Goal: Task Accomplishment & Management: Use online tool/utility

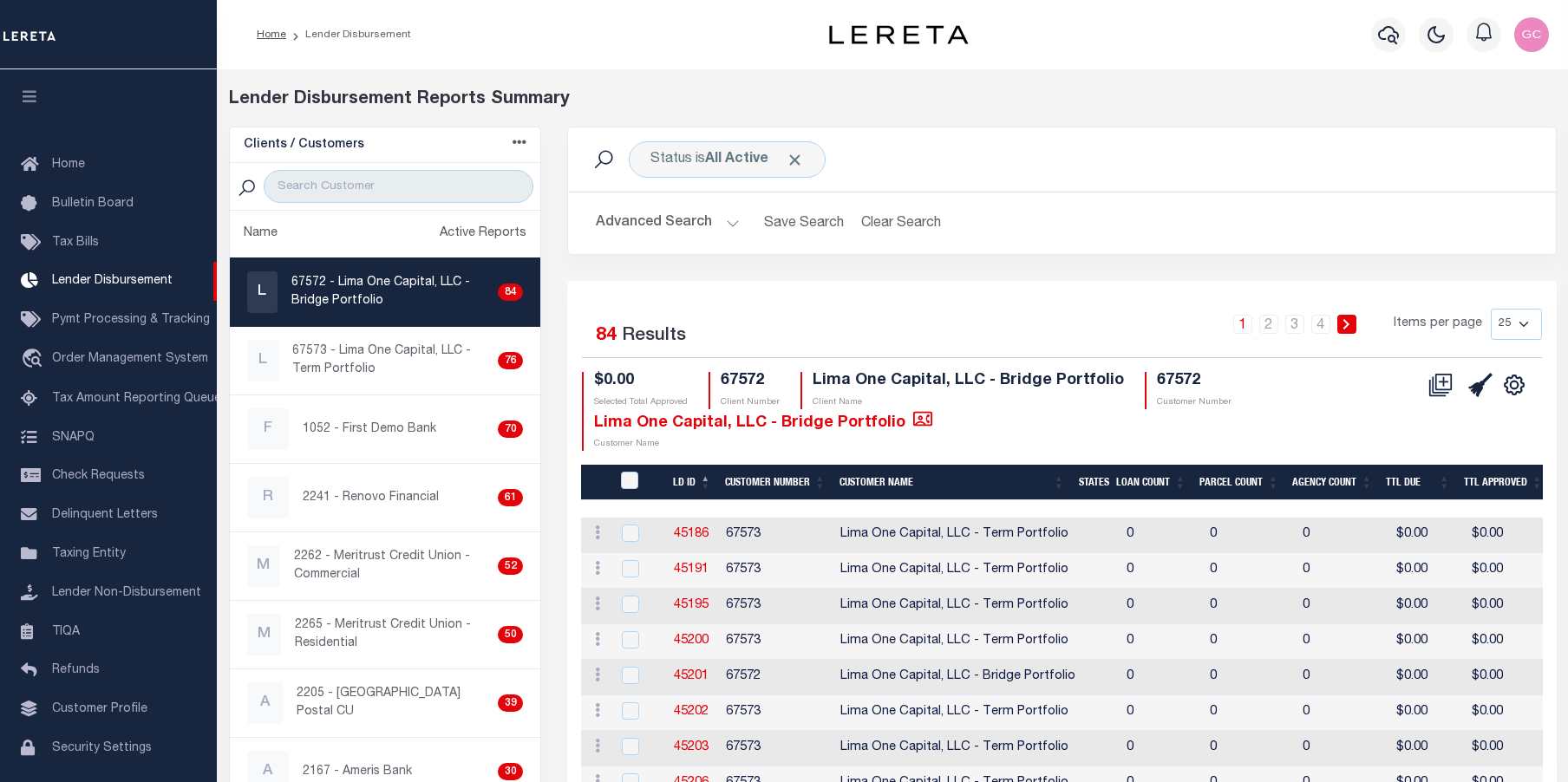
scroll to position [30, 0]
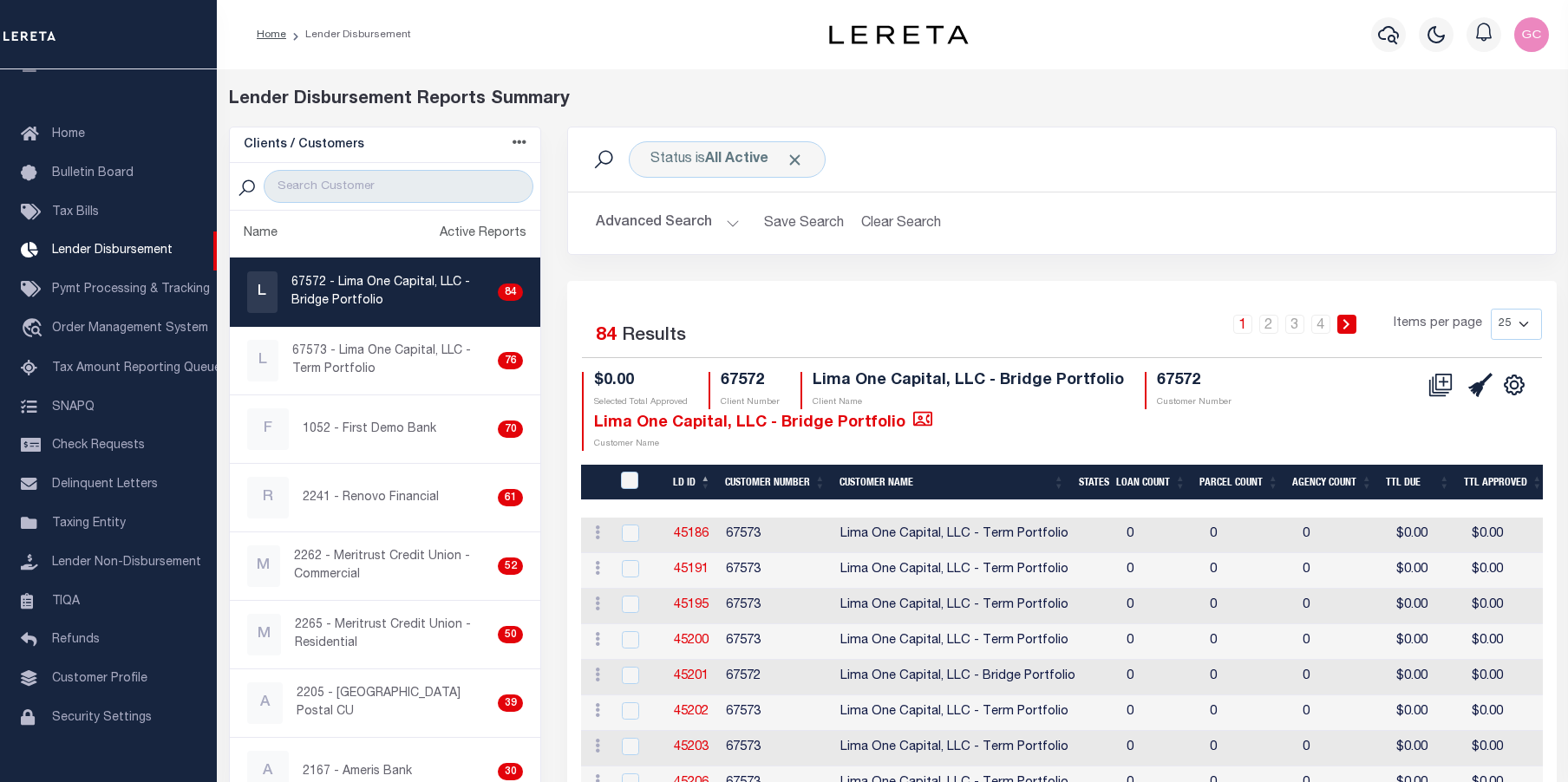
click at [1104, 242] on div "Advanced Search Save Search Clear Search LD ID Equals Equals Is Not Equal To Is…" at bounding box center [1062, 223] width 988 height 62
click at [1529, 319] on select "25 50 100 200" at bounding box center [1516, 324] width 51 height 31
click at [1250, 167] on div "Status is All Active Search" at bounding box center [1061, 159] width 960 height 36
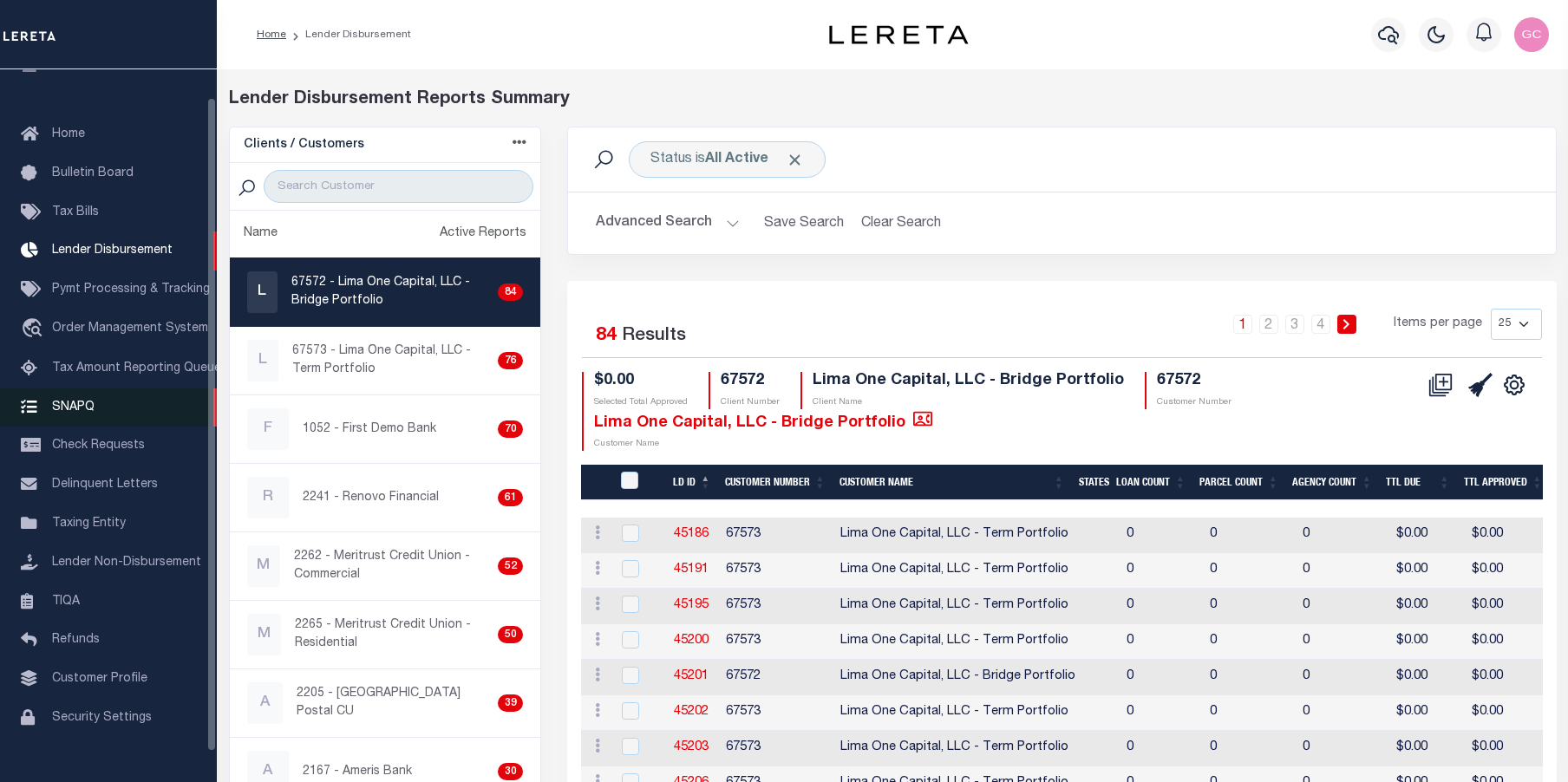
click at [60, 413] on span "SNAPQ" at bounding box center [73, 406] width 43 height 12
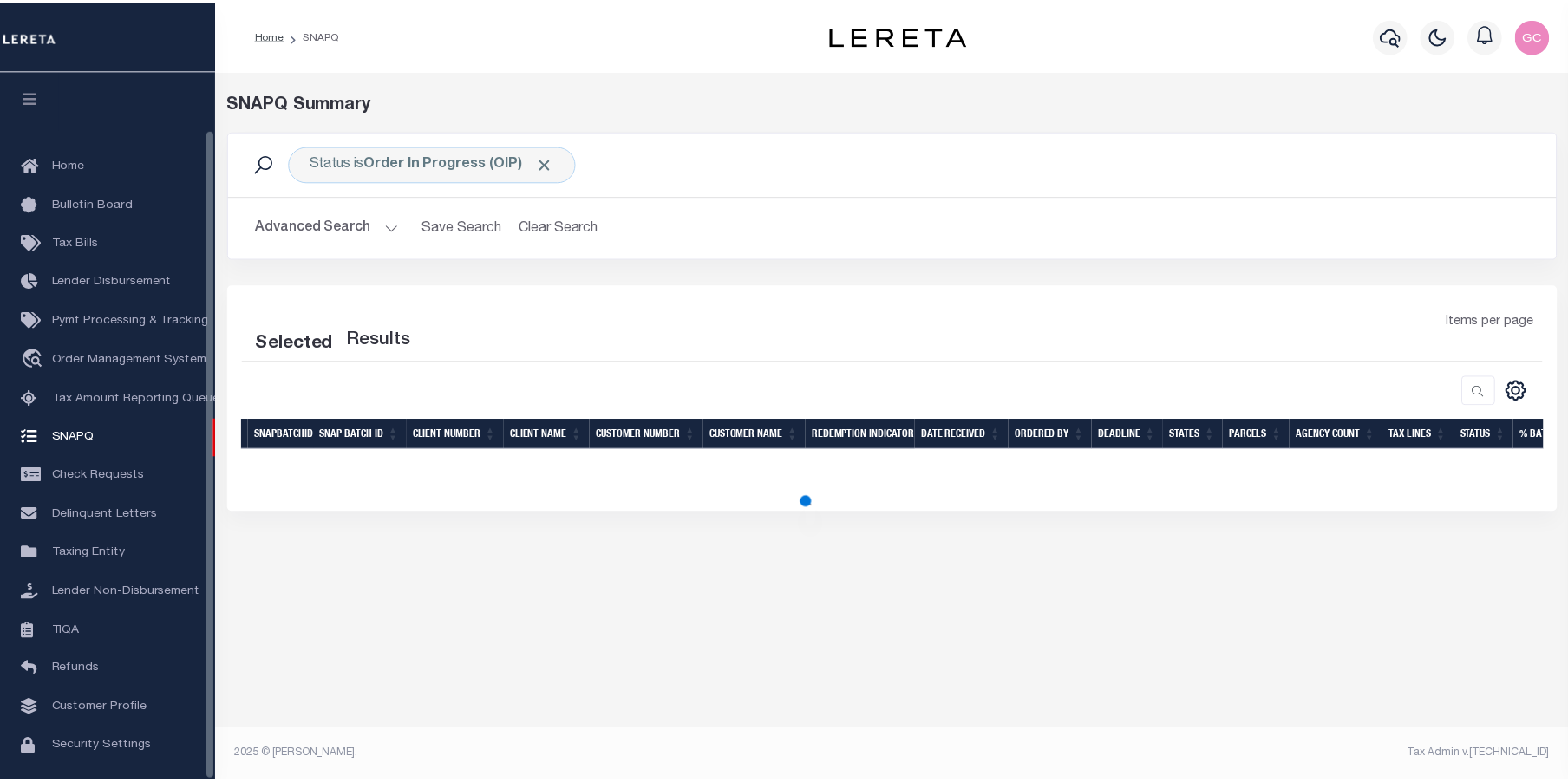
scroll to position [62, 0]
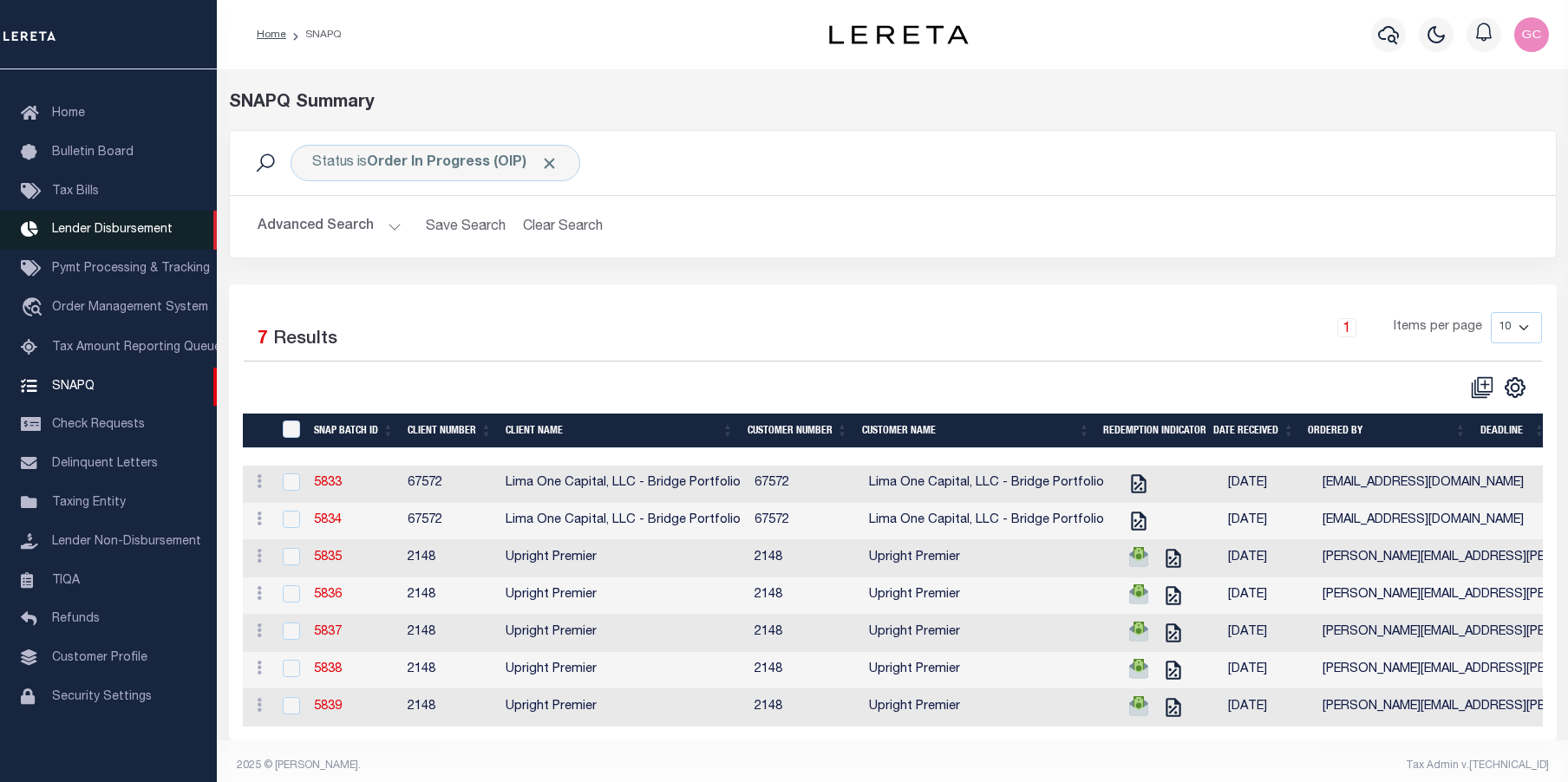
click at [151, 228] on span "Lender Disbursement" at bounding box center [111, 229] width 120 height 12
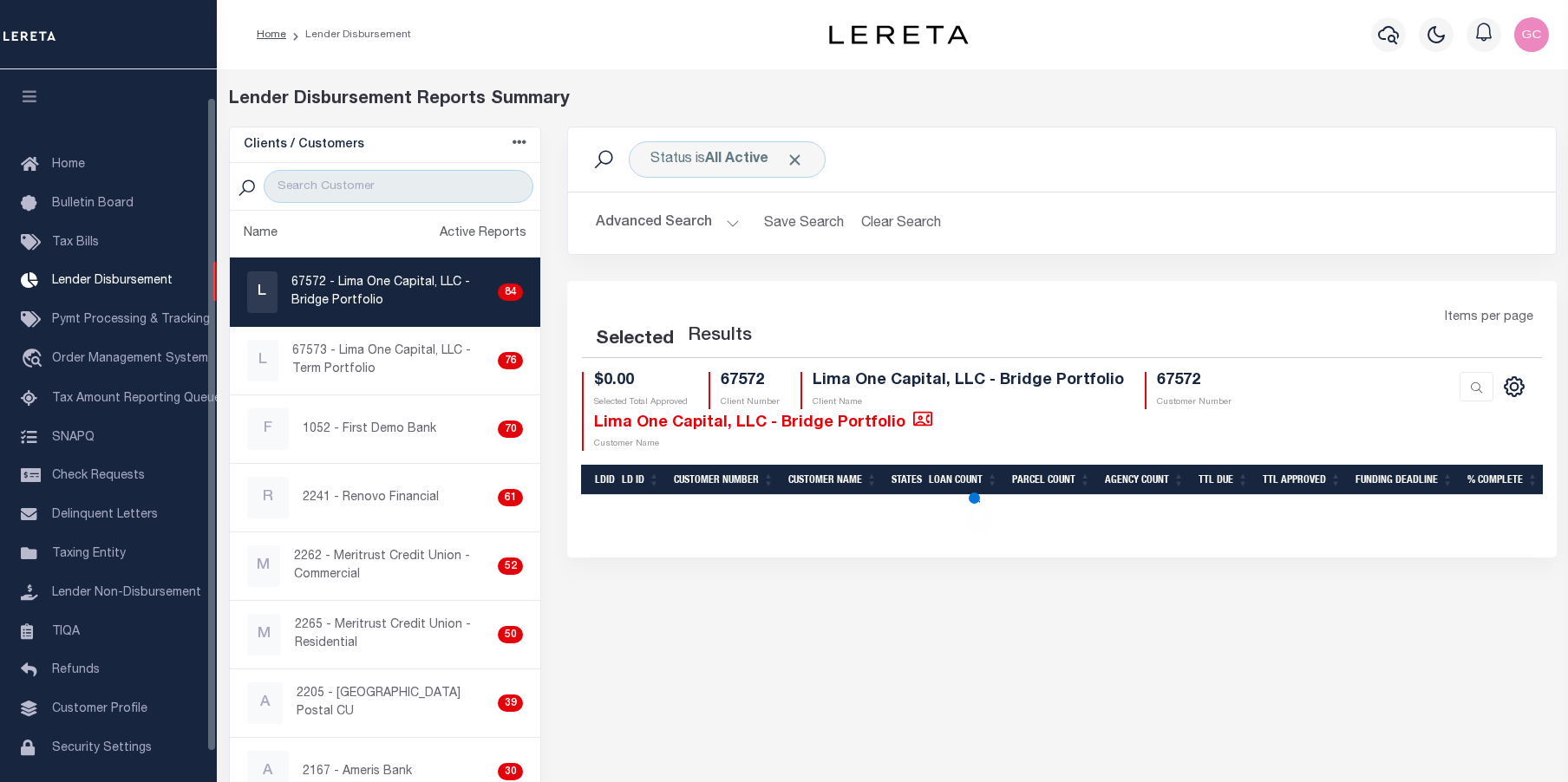
scroll to position [30, 0]
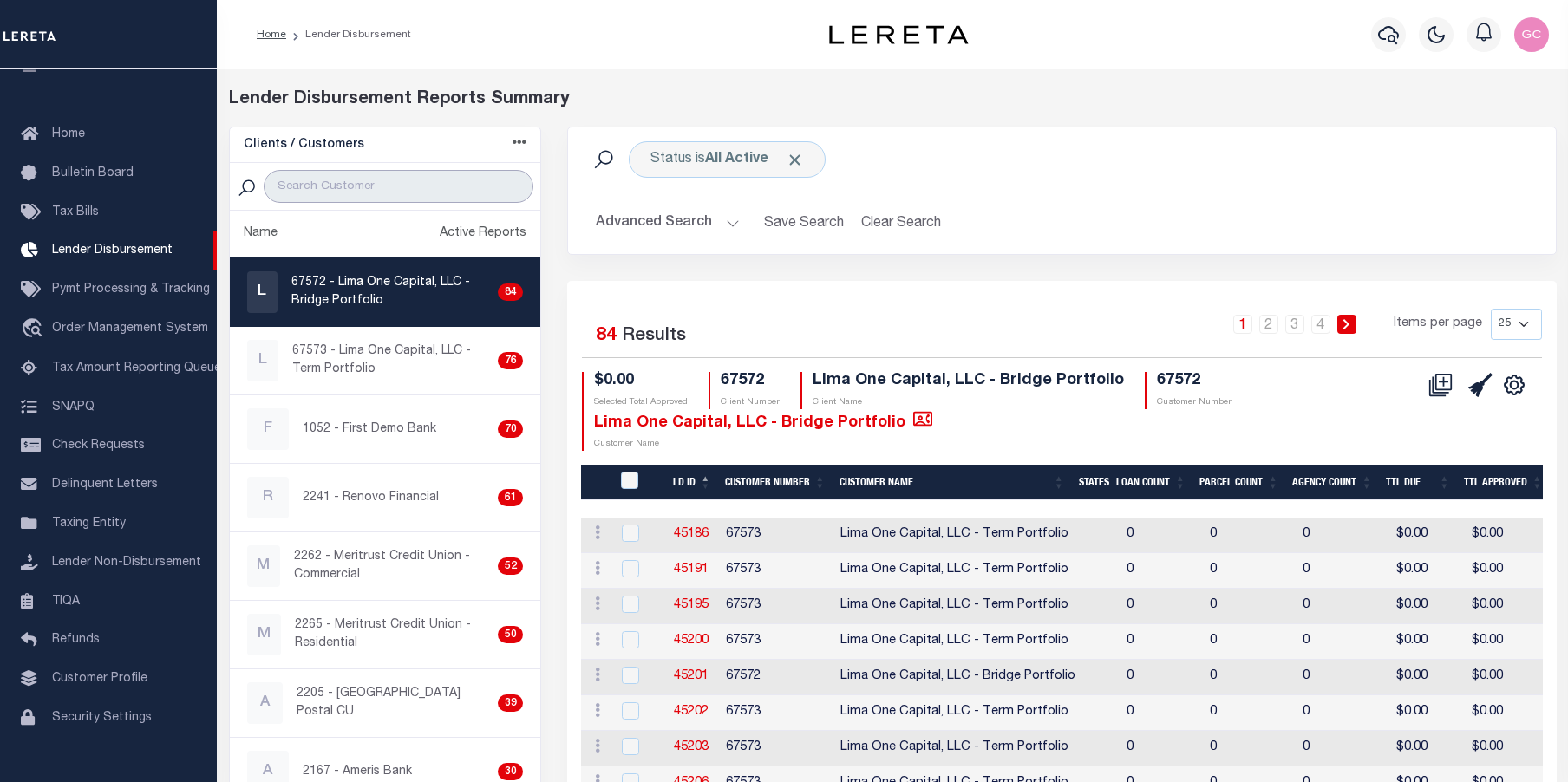
click at [419, 181] on input "search" at bounding box center [398, 186] width 269 height 33
type input "up"
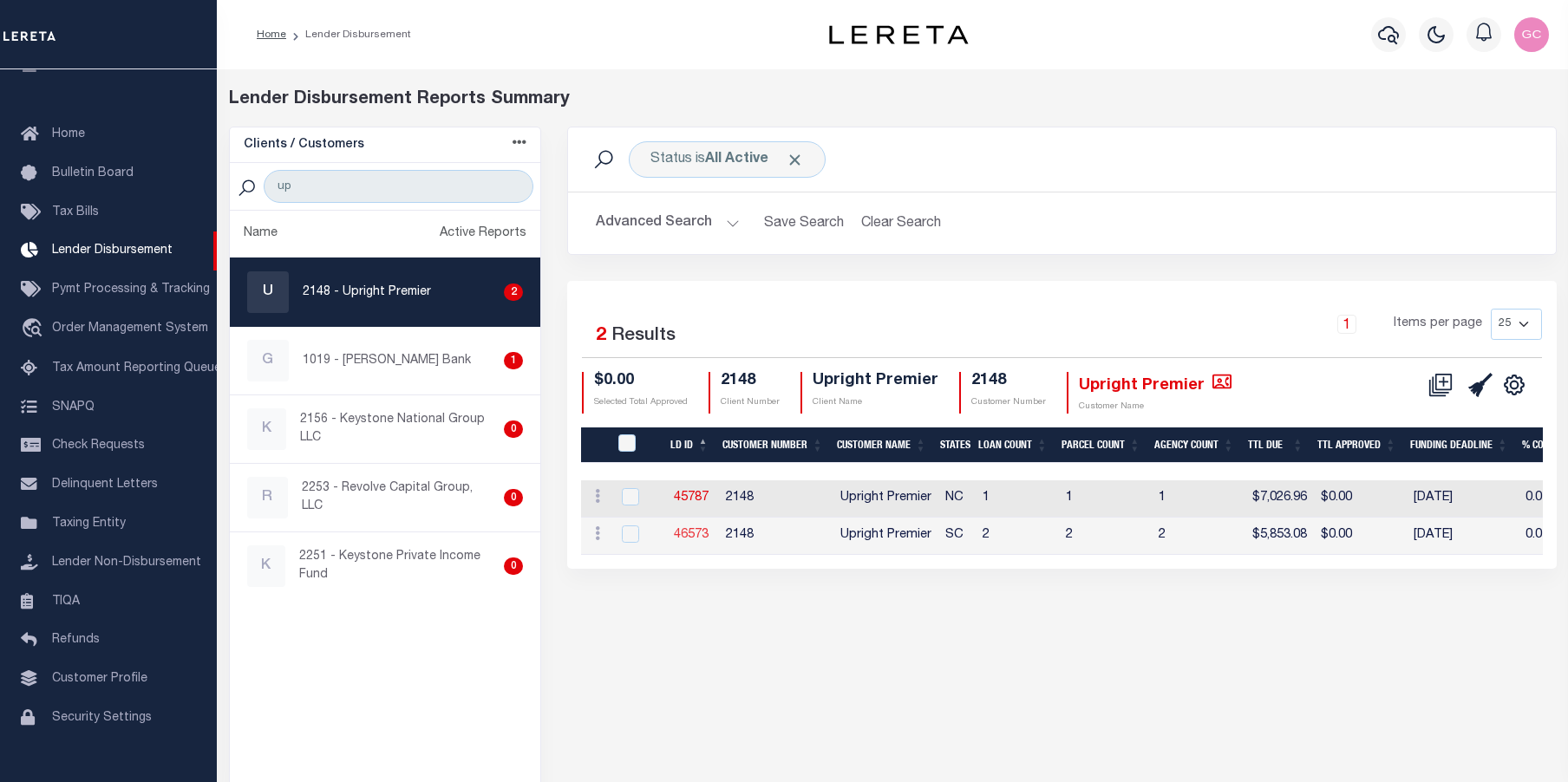
click at [690, 535] on link "46573" at bounding box center [691, 535] width 35 height 12
checkbox input "true"
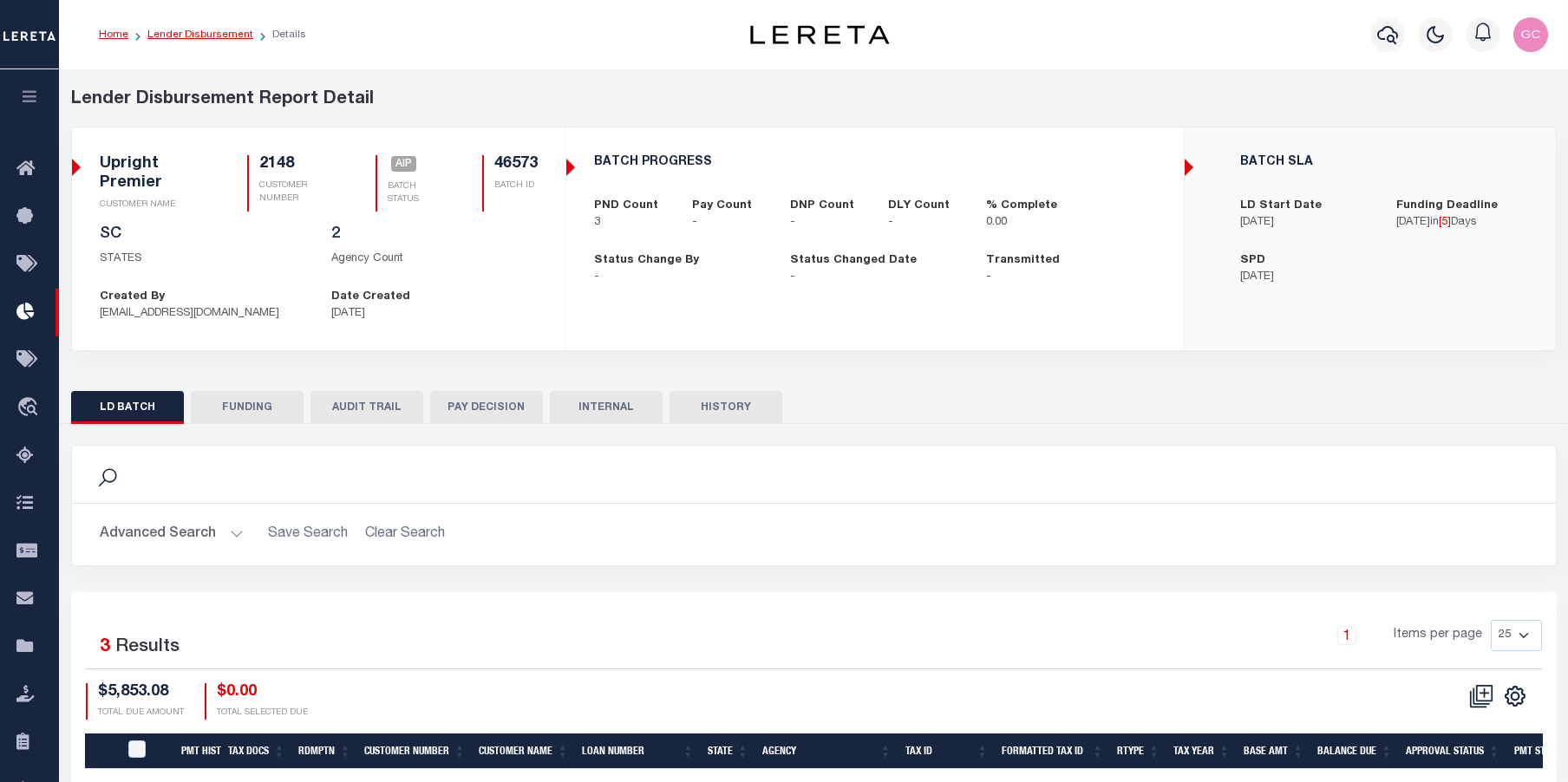
click at [174, 34] on link "Lender Disbursement" at bounding box center [200, 34] width 105 height 11
checkbox input "true"
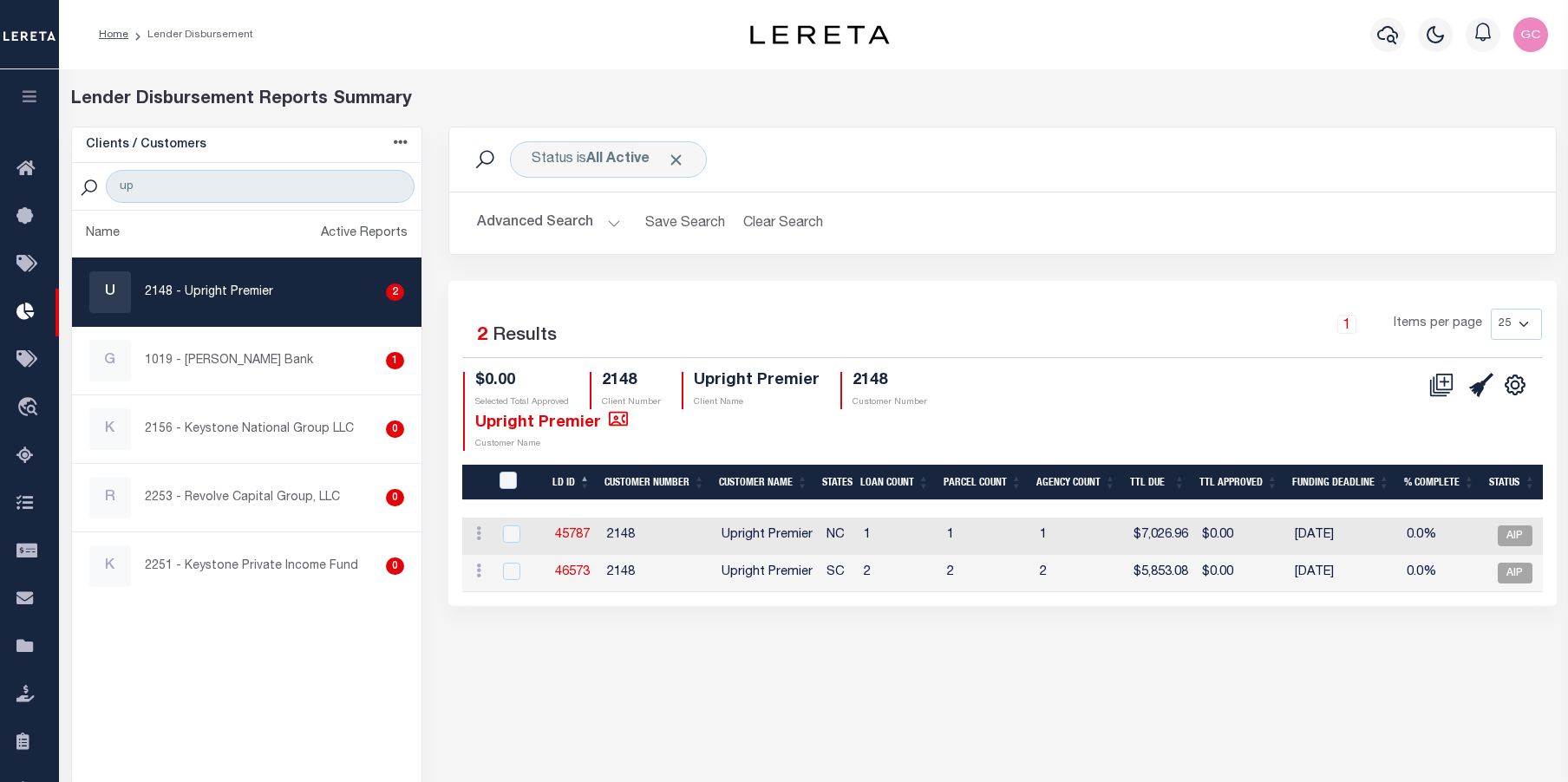
click at [34, 89] on button "button" at bounding box center [29, 99] width 59 height 59
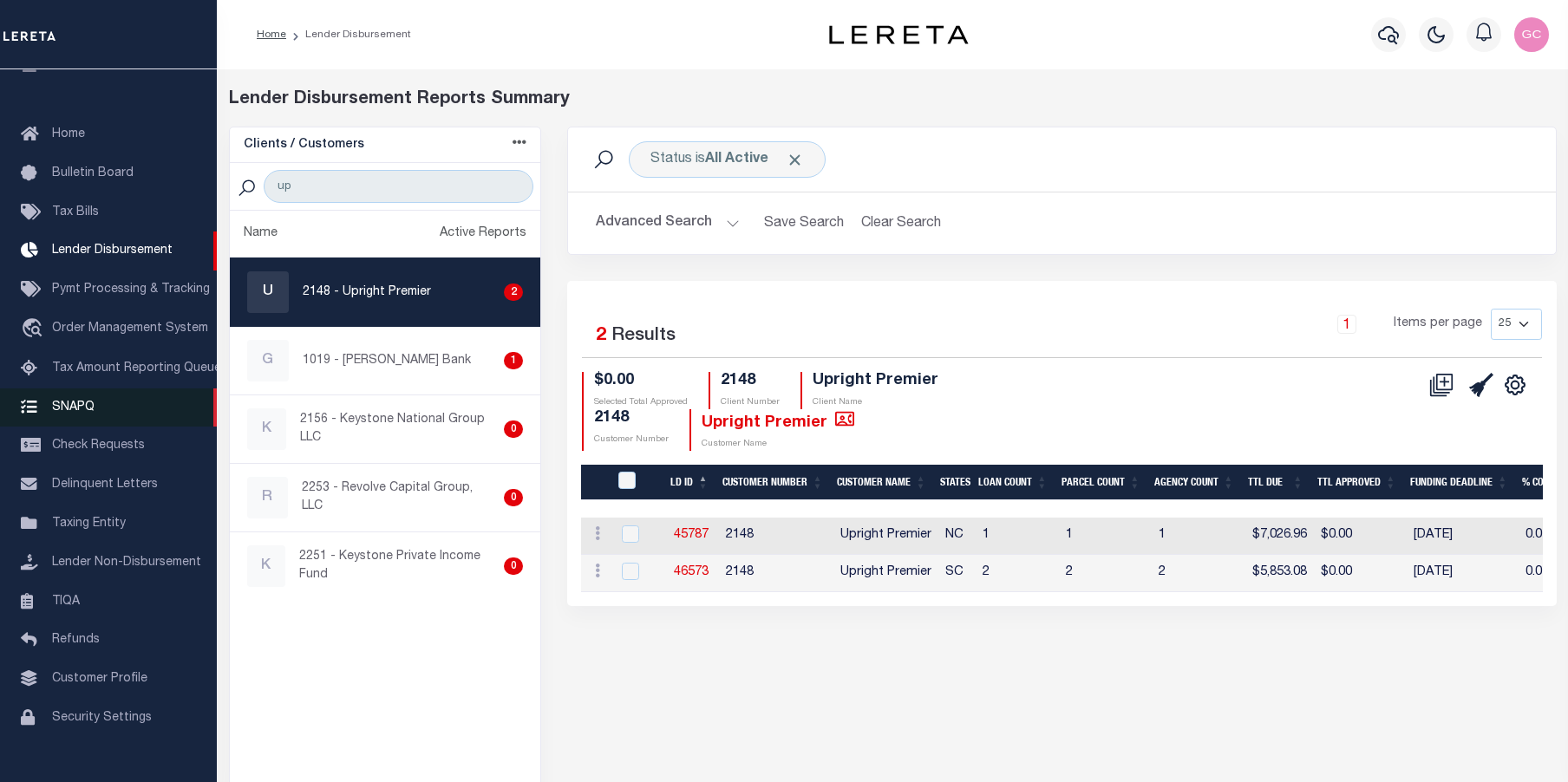
click at [75, 422] on link "SNAPQ" at bounding box center [108, 408] width 217 height 39
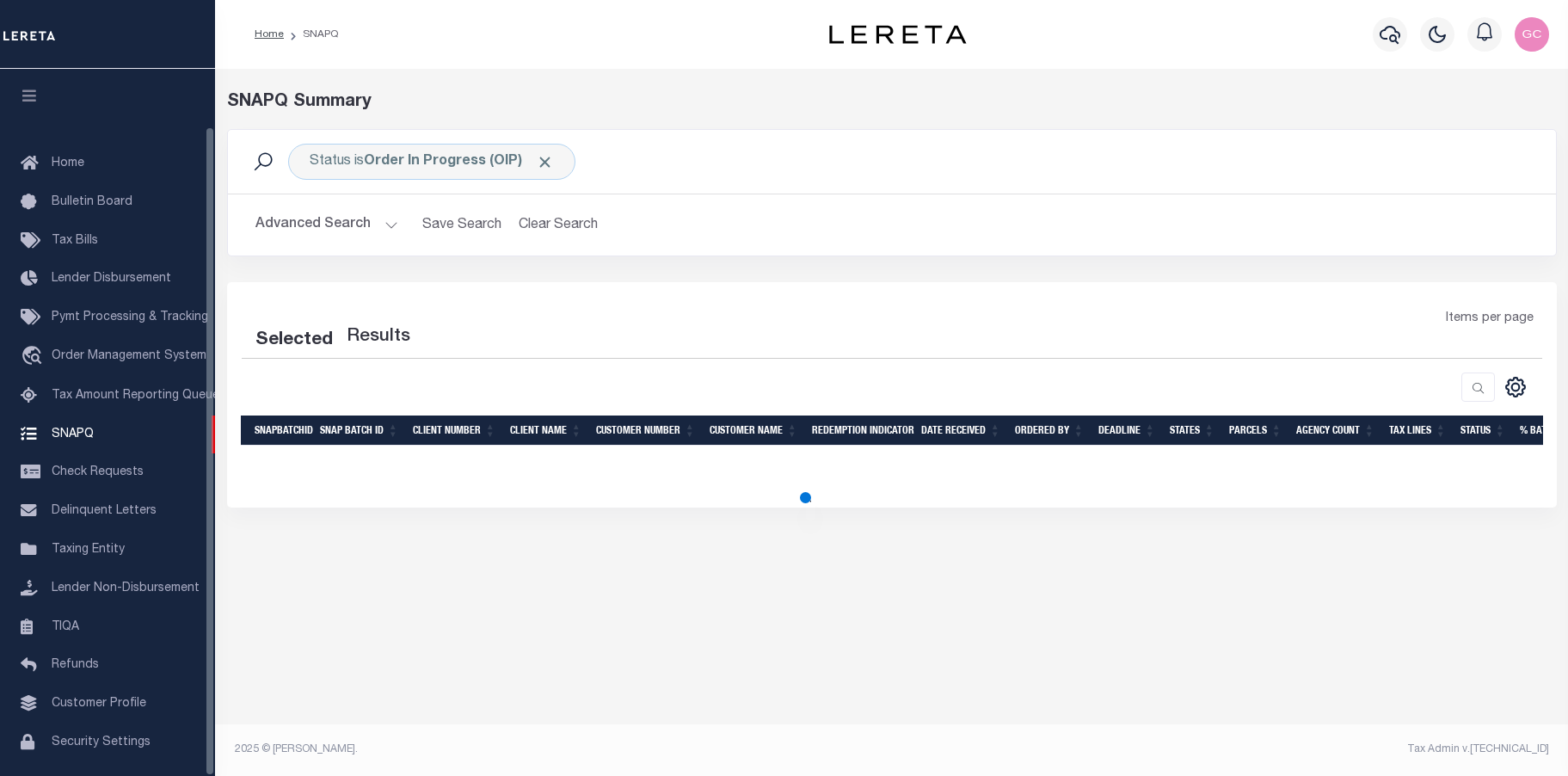
scroll to position [62, 0]
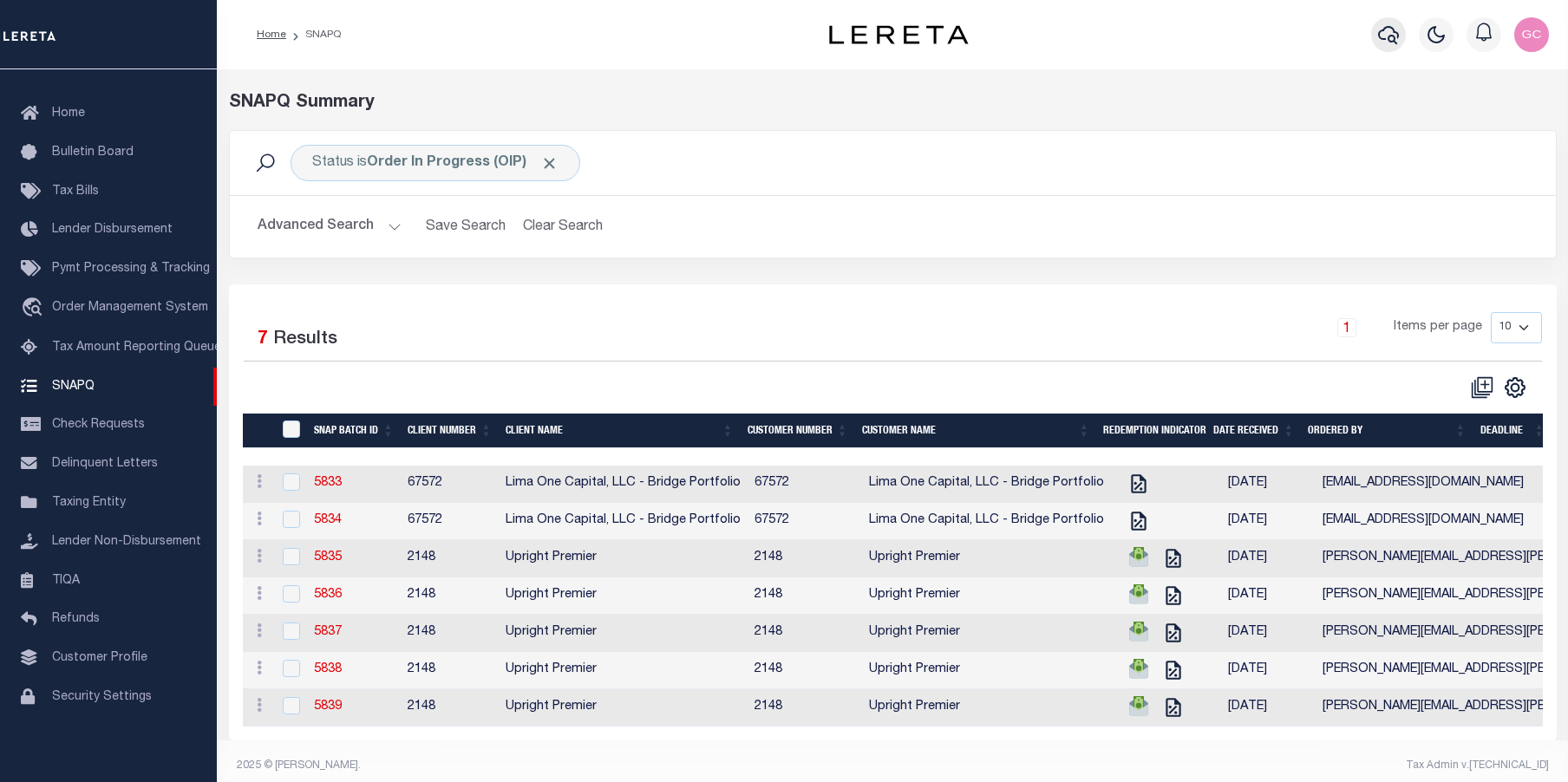
click at [1387, 29] on icon "button" at bounding box center [1387, 34] width 21 height 21
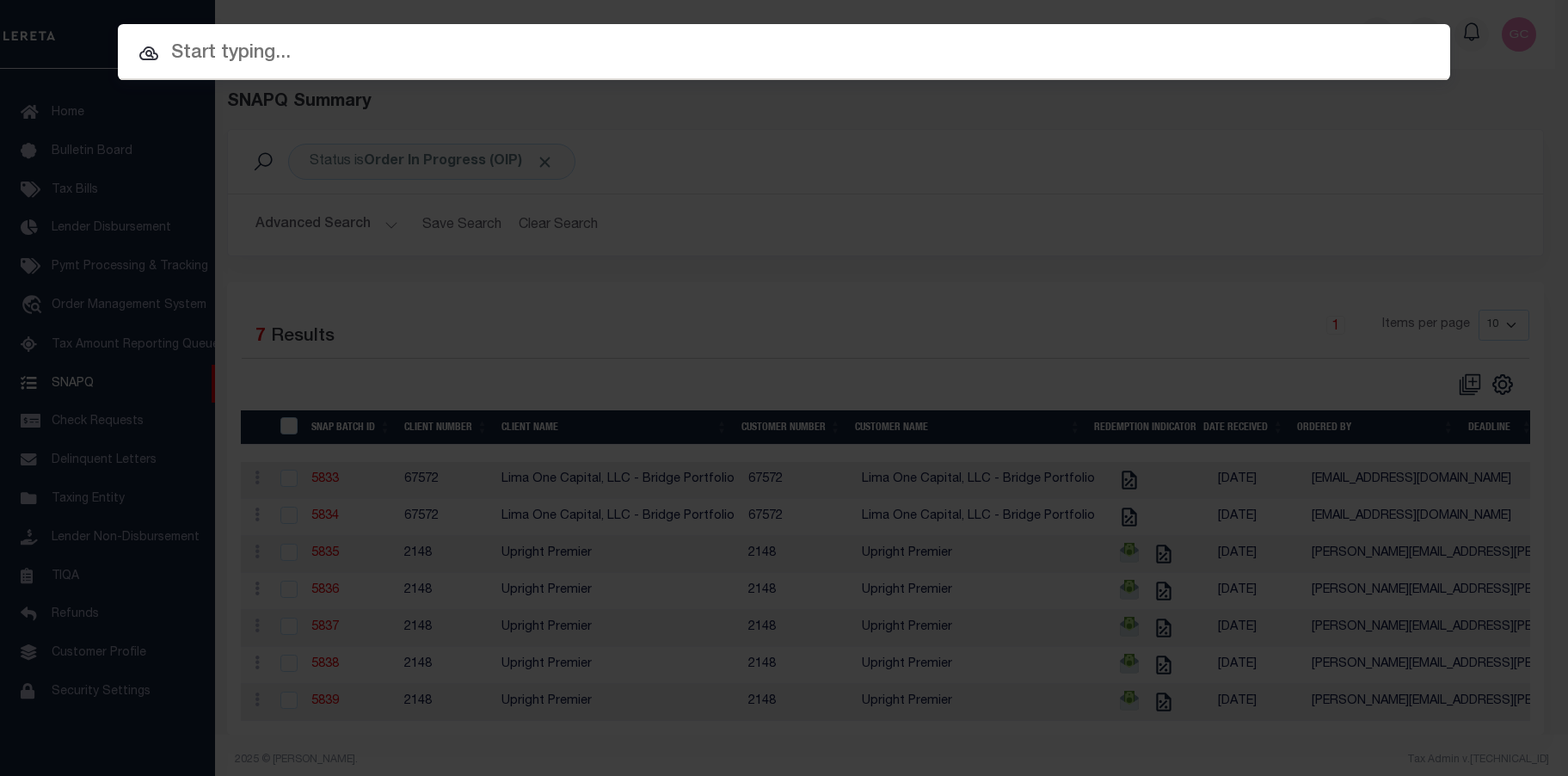
click at [1091, 63] on input "text" at bounding box center [784, 53] width 1333 height 30
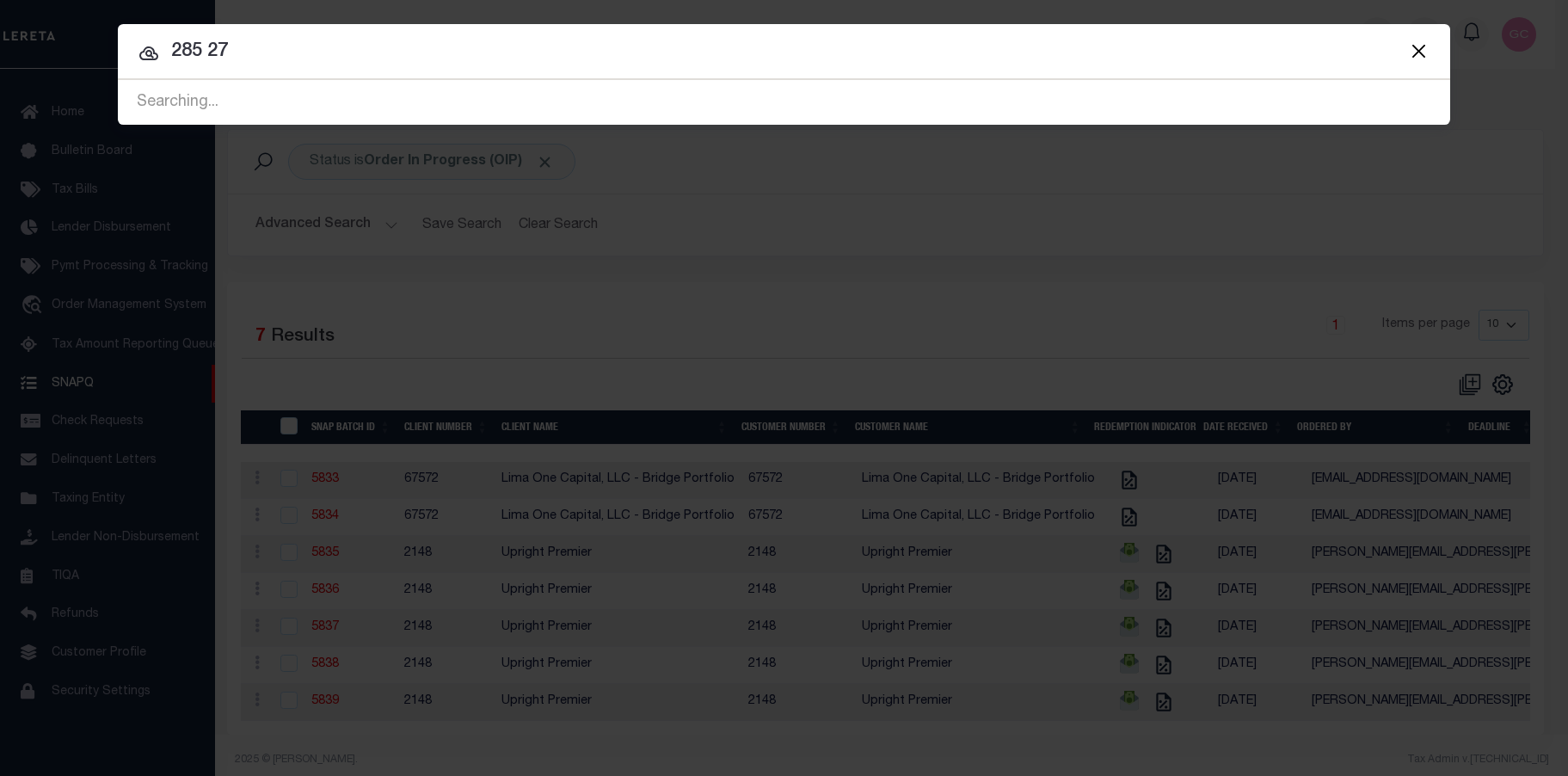
type input "285 27"
click at [419, 103] on div "Searching..." at bounding box center [784, 102] width 1333 height 44
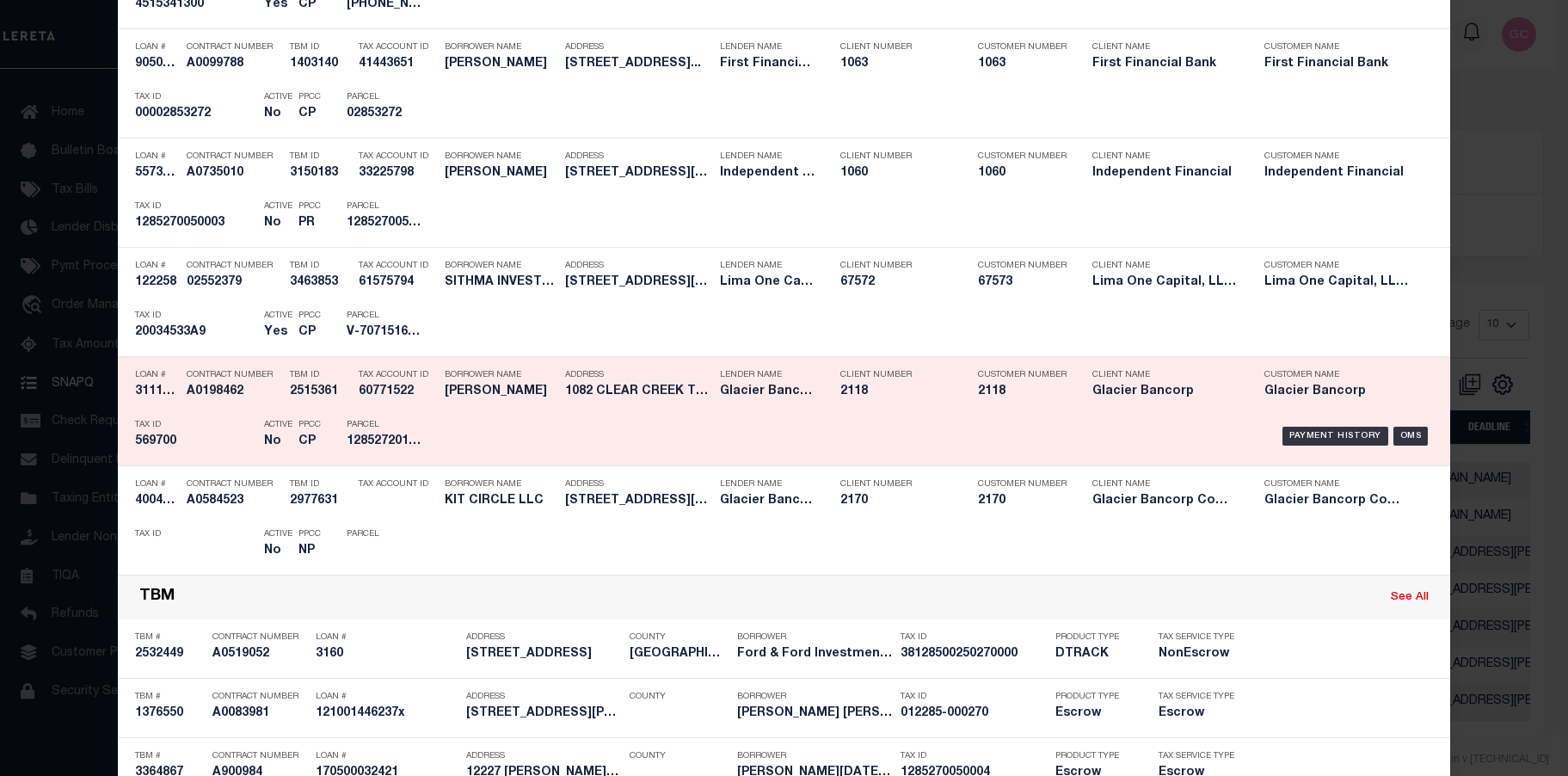
scroll to position [2323, 0]
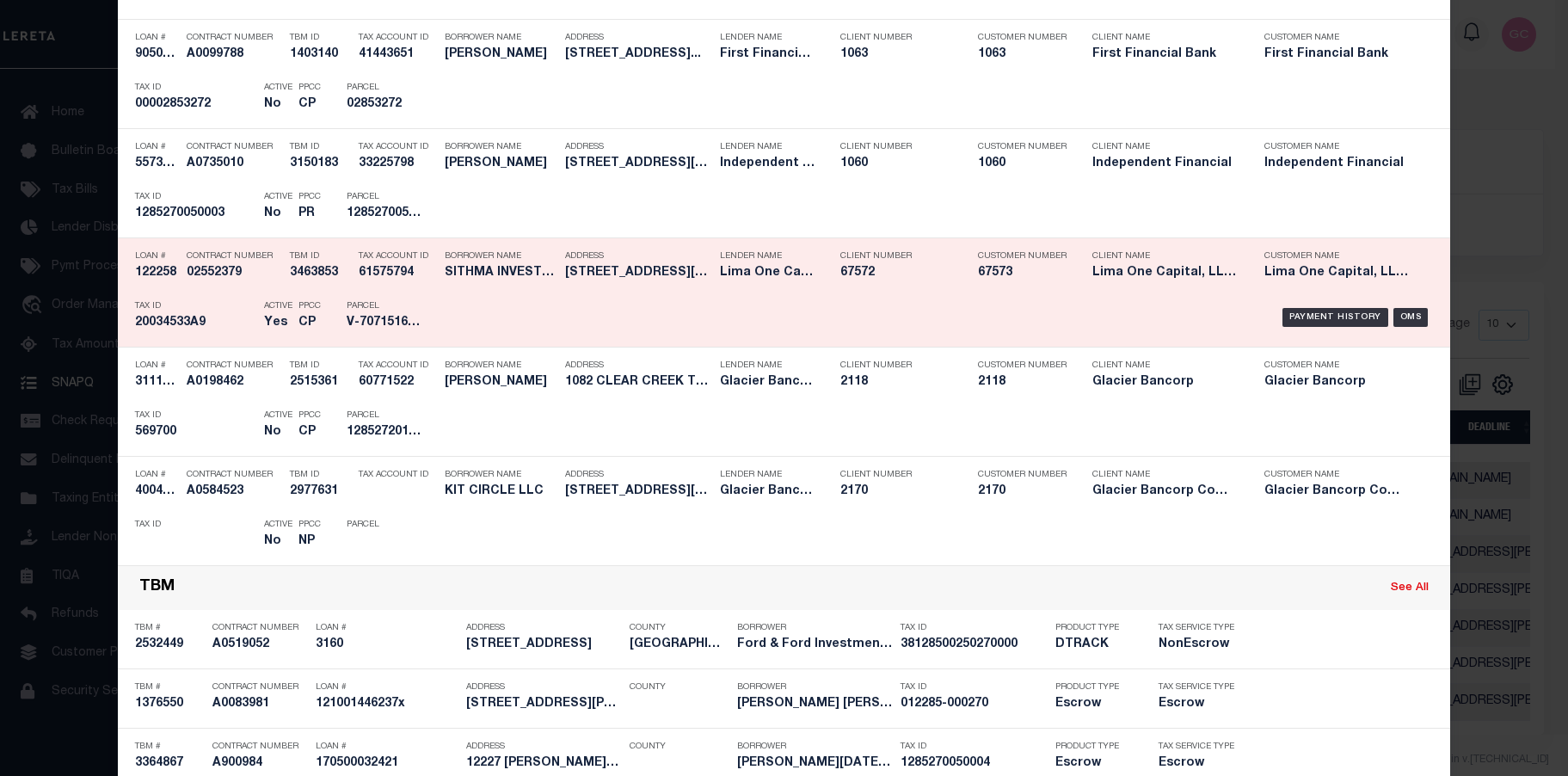
click at [488, 303] on div "Payment History OMS" at bounding box center [940, 318] width 983 height 50
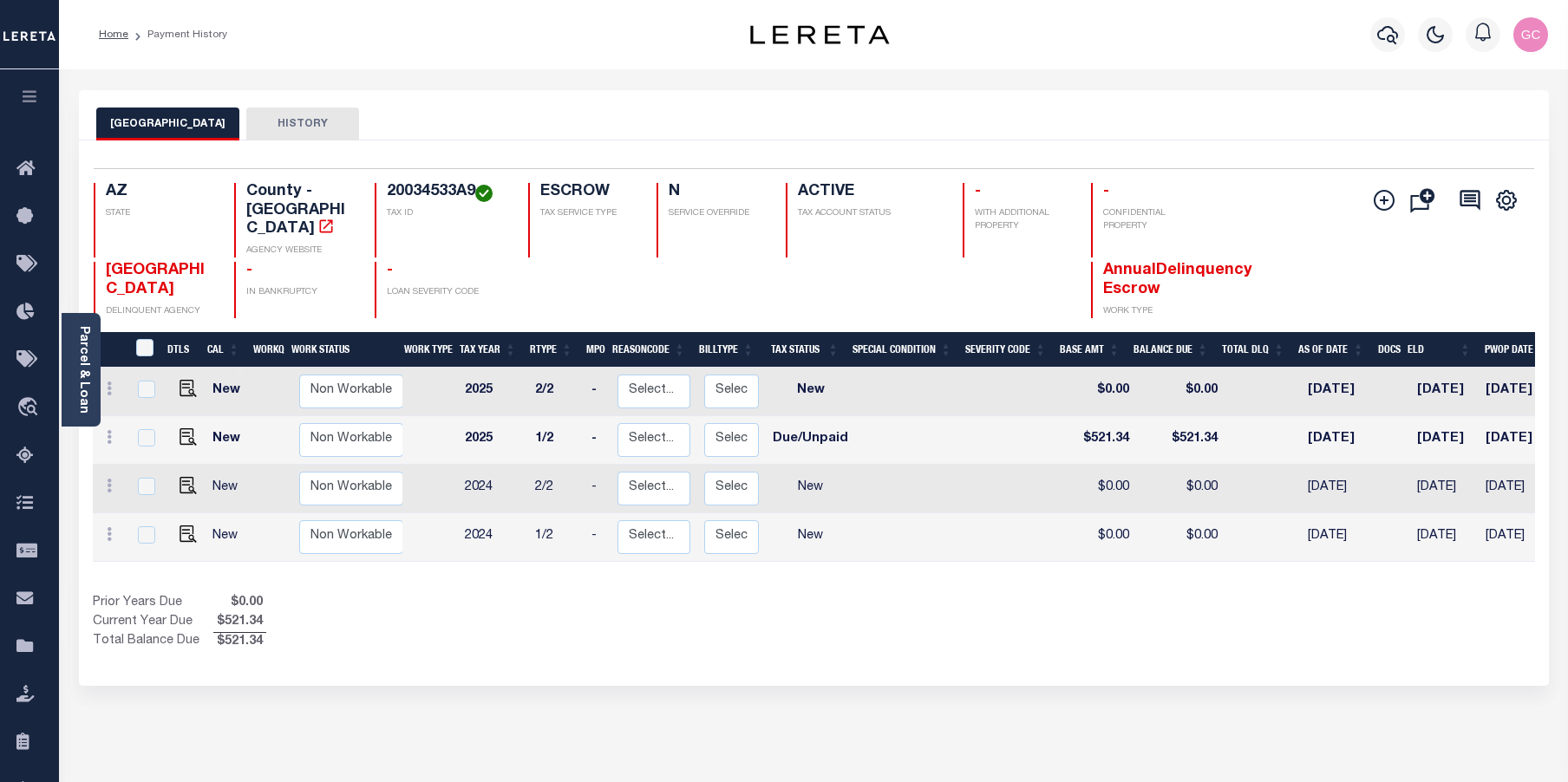
click at [26, 96] on icon "button" at bounding box center [29, 97] width 20 height 16
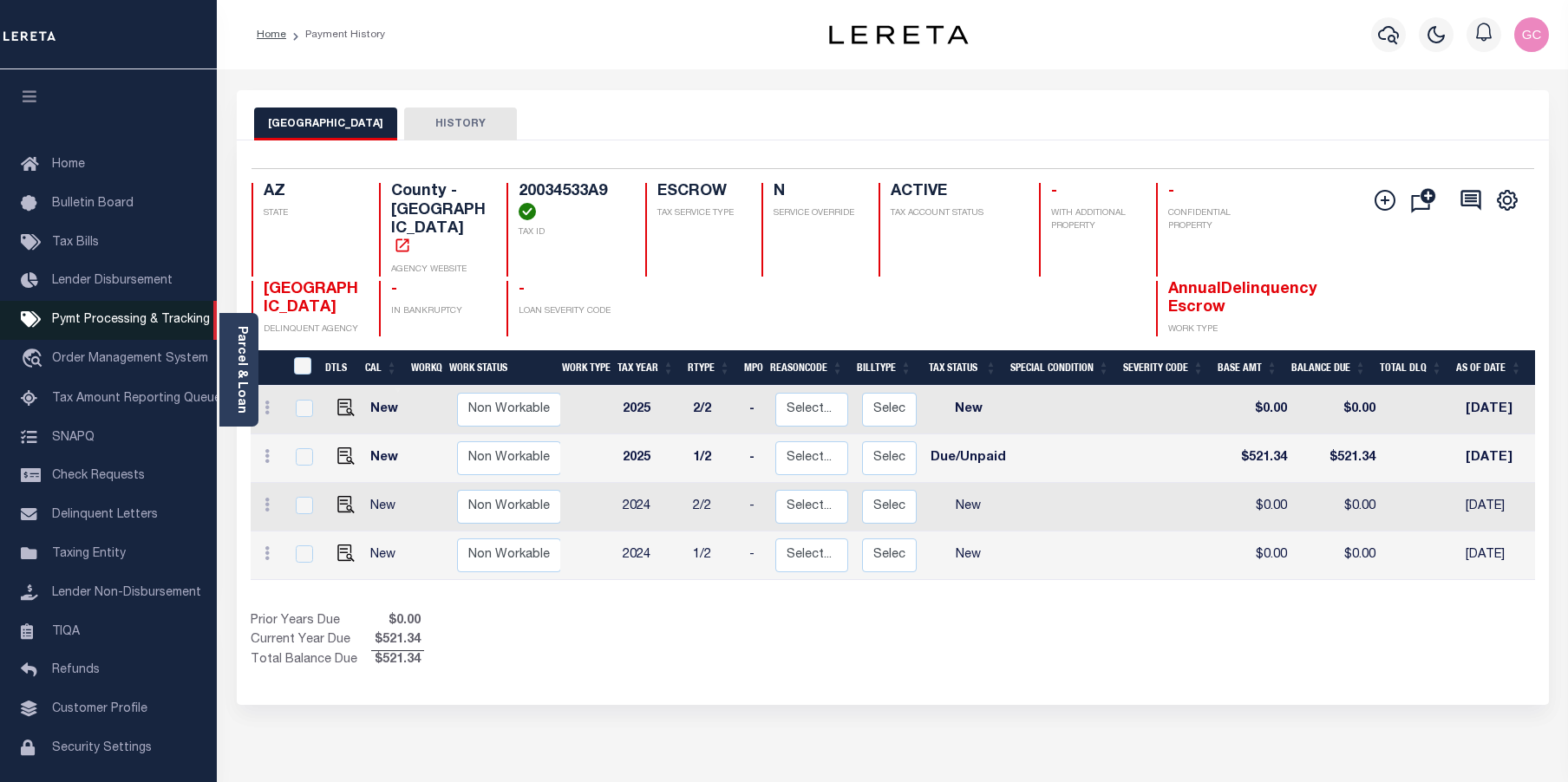
click at [102, 331] on link "Pymt Processing & Tracking" at bounding box center [108, 320] width 217 height 39
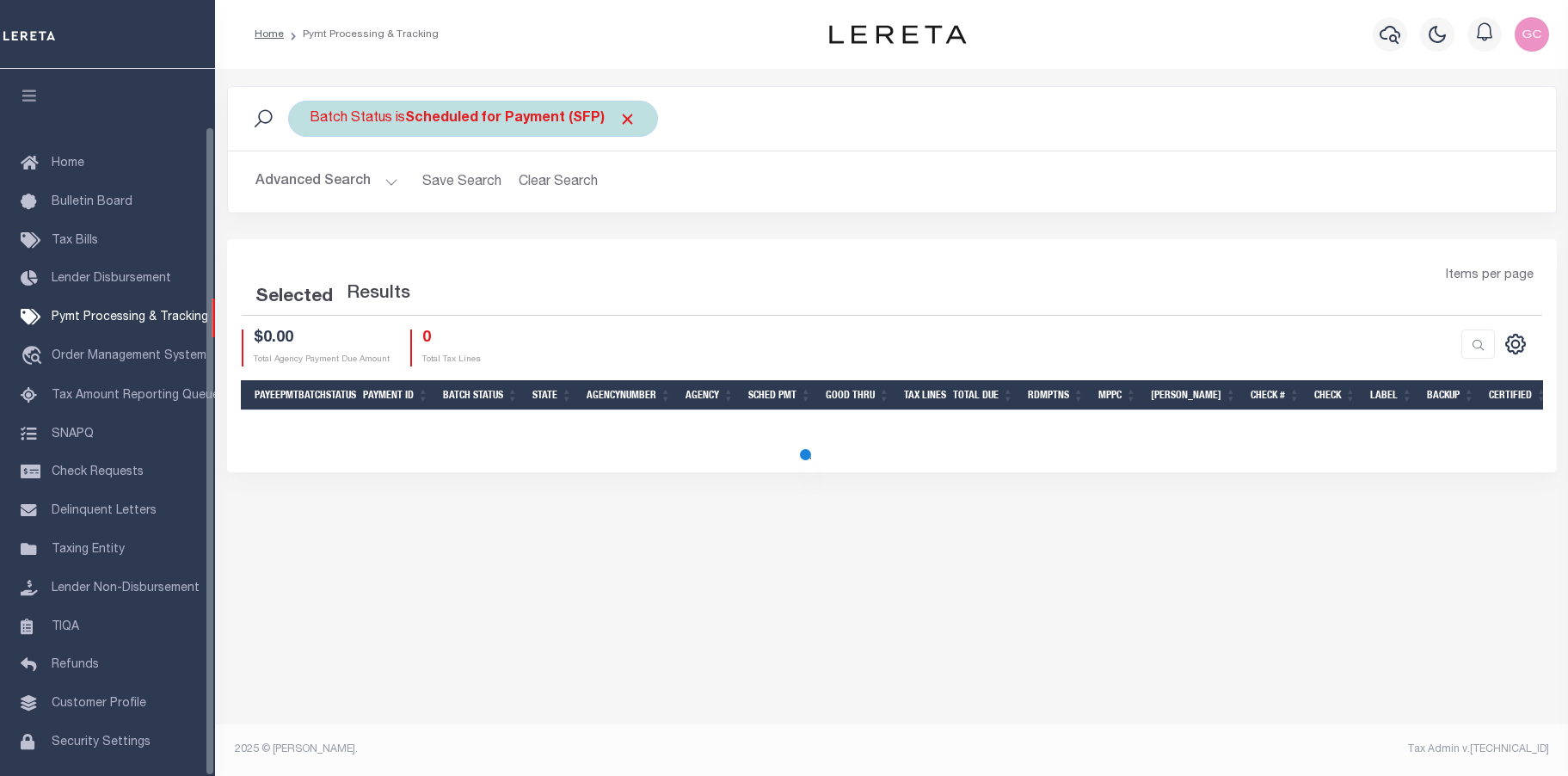
scroll to position [62, 0]
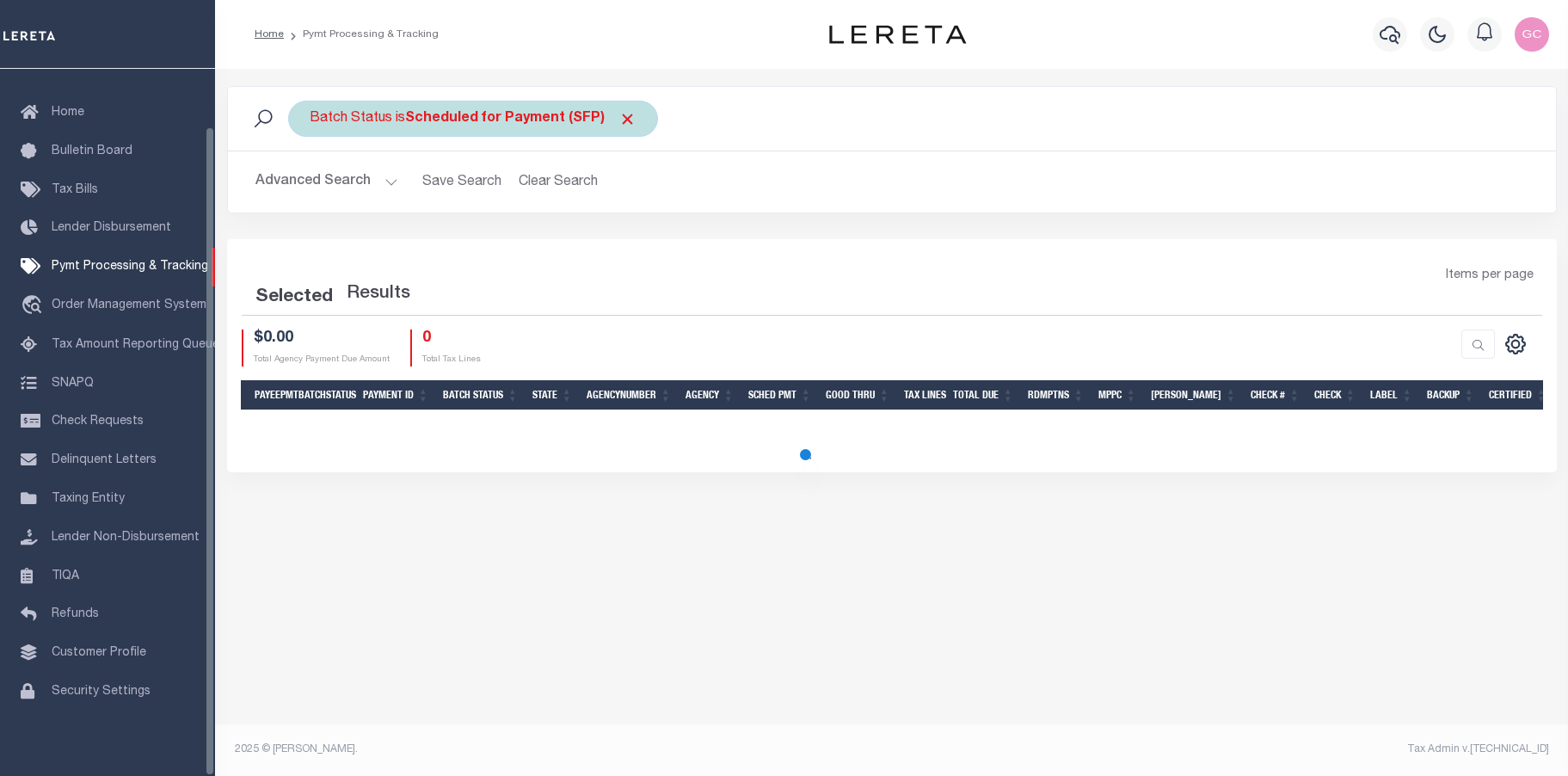
click at [464, 128] on div "Batch Status is Scheduled for Payment (SFP)" at bounding box center [474, 118] width 370 height 36
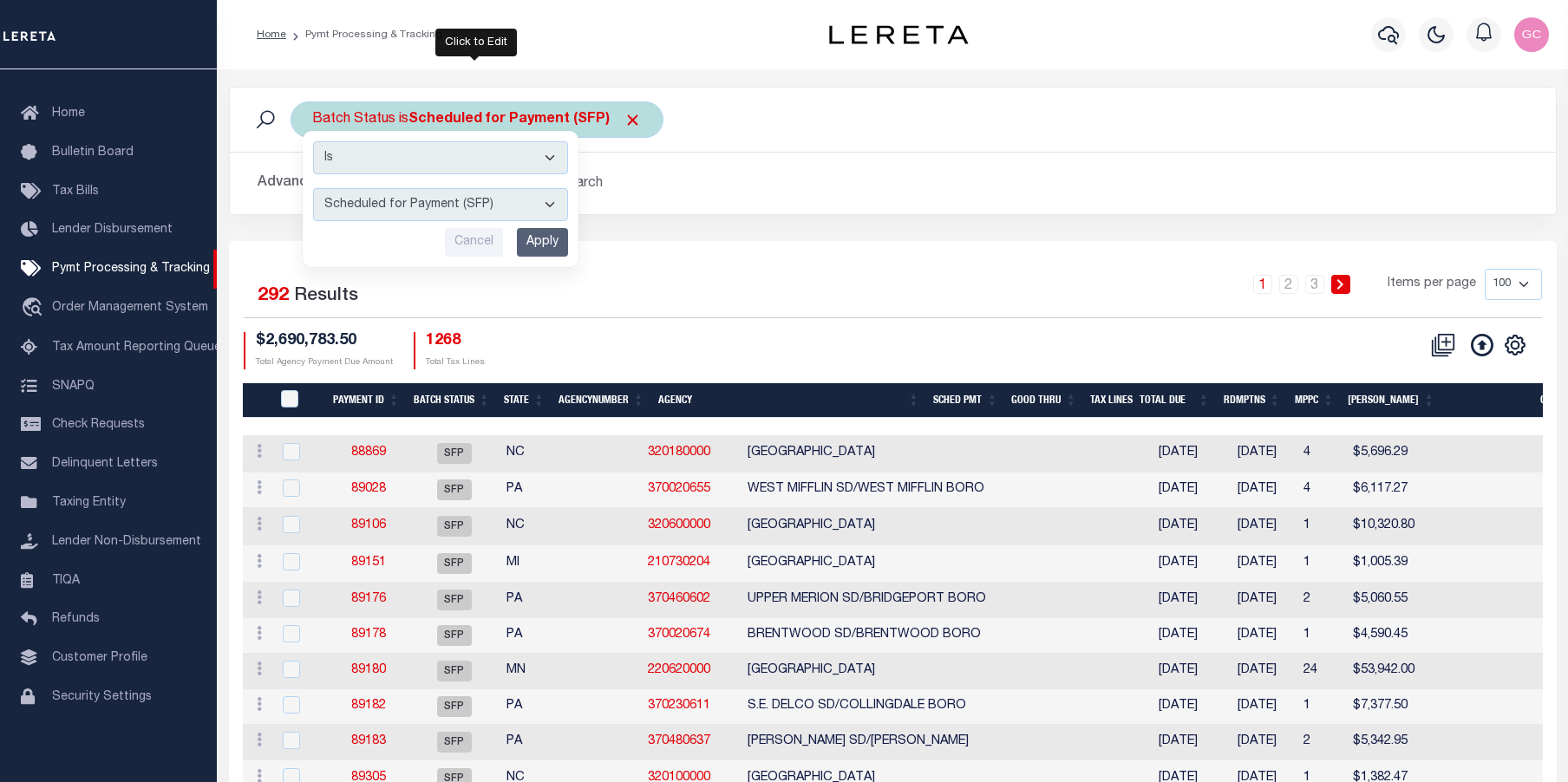
click at [560, 198] on select "Awaiting Funds (AWF) Cleared and Complete (CAC) New Check Needed (NCN) Payment …" at bounding box center [440, 205] width 255 height 33
select select "CAC"
click at [313, 188] on select "Awaiting Funds (AWF) Cleared and Complete (CAC) New Check Needed (NCN) Payment …" at bounding box center [440, 205] width 255 height 33
click at [547, 239] on input "Apply" at bounding box center [542, 242] width 51 height 28
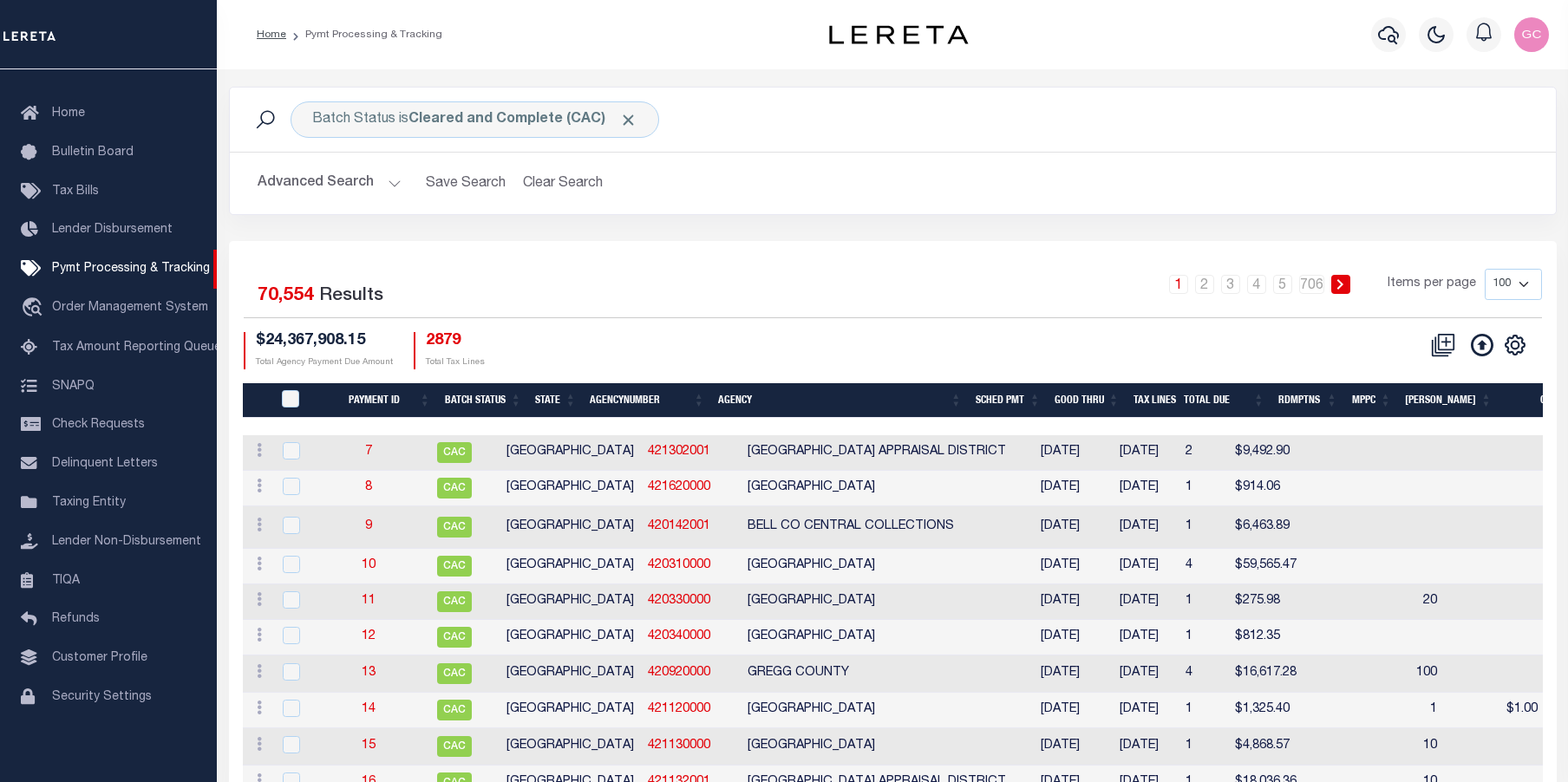
click at [1528, 280] on select "100 200 500 1000" at bounding box center [1512, 284] width 58 height 31
select select "1000"
click at [1484, 268] on select "100 200 500 1000" at bounding box center [1512, 284] width 58 height 31
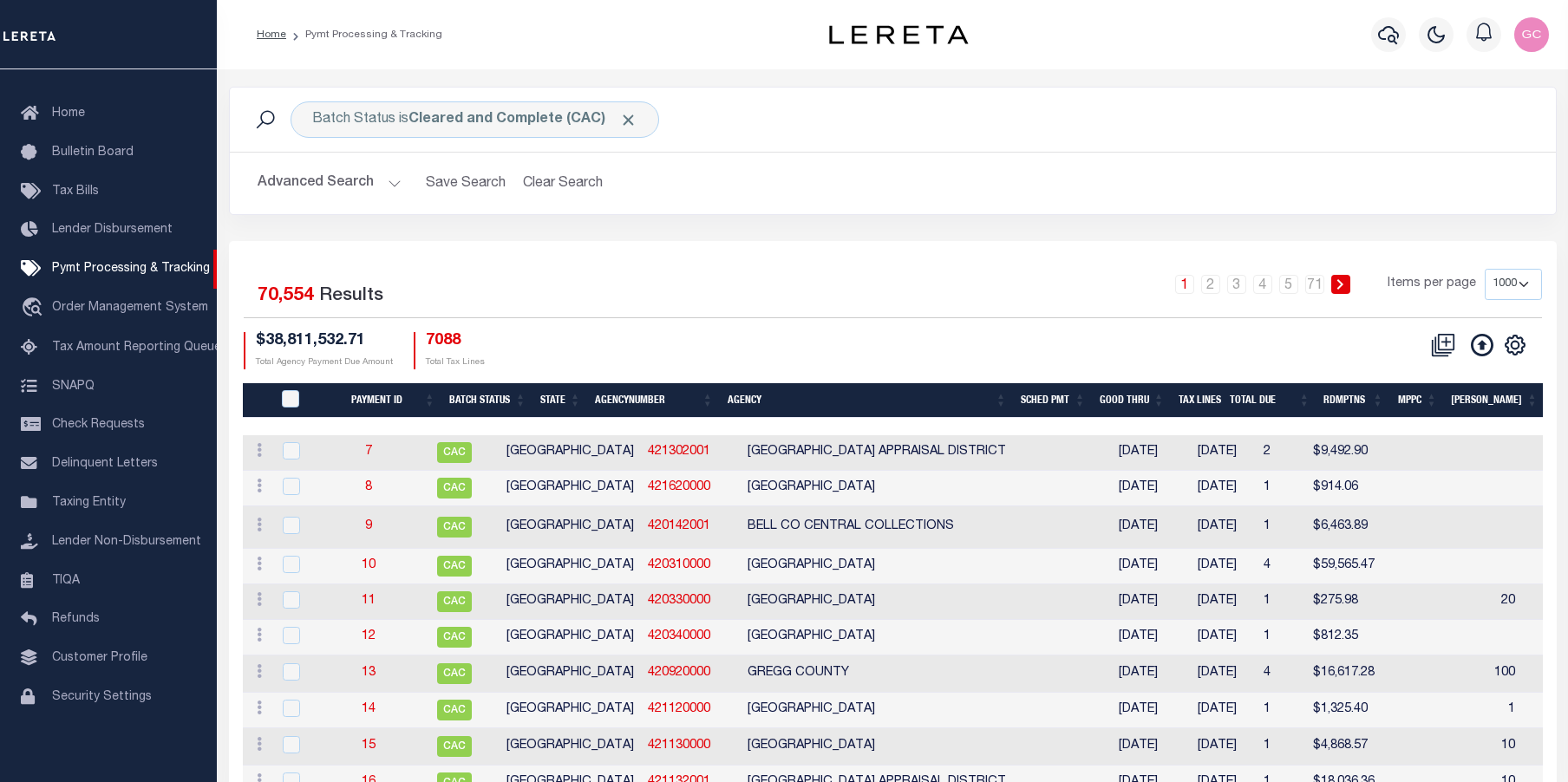
click at [392, 182] on button "Advanced Search" at bounding box center [329, 184] width 144 height 34
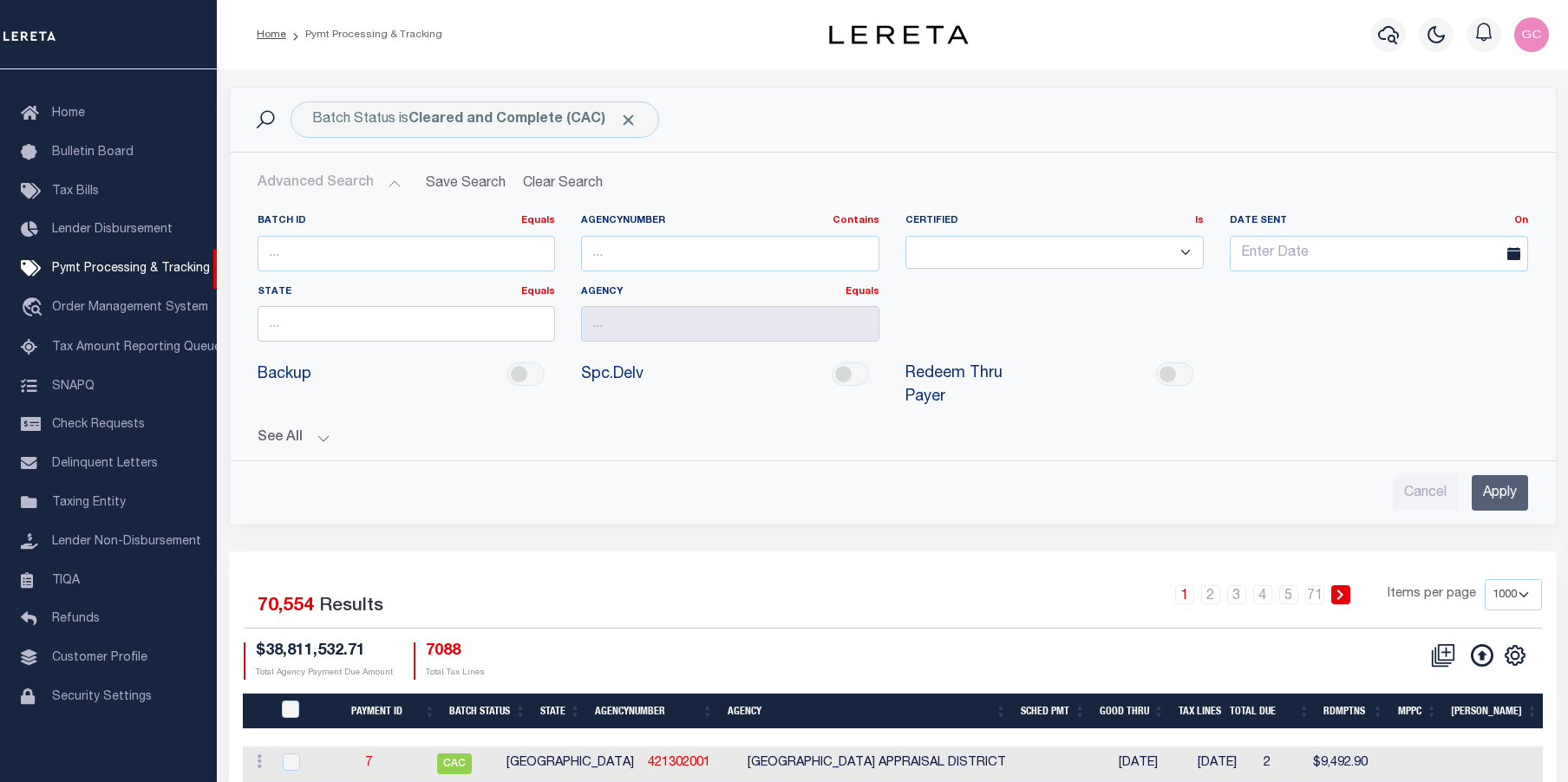
click at [319, 435] on button "See All" at bounding box center [892, 437] width 1270 height 17
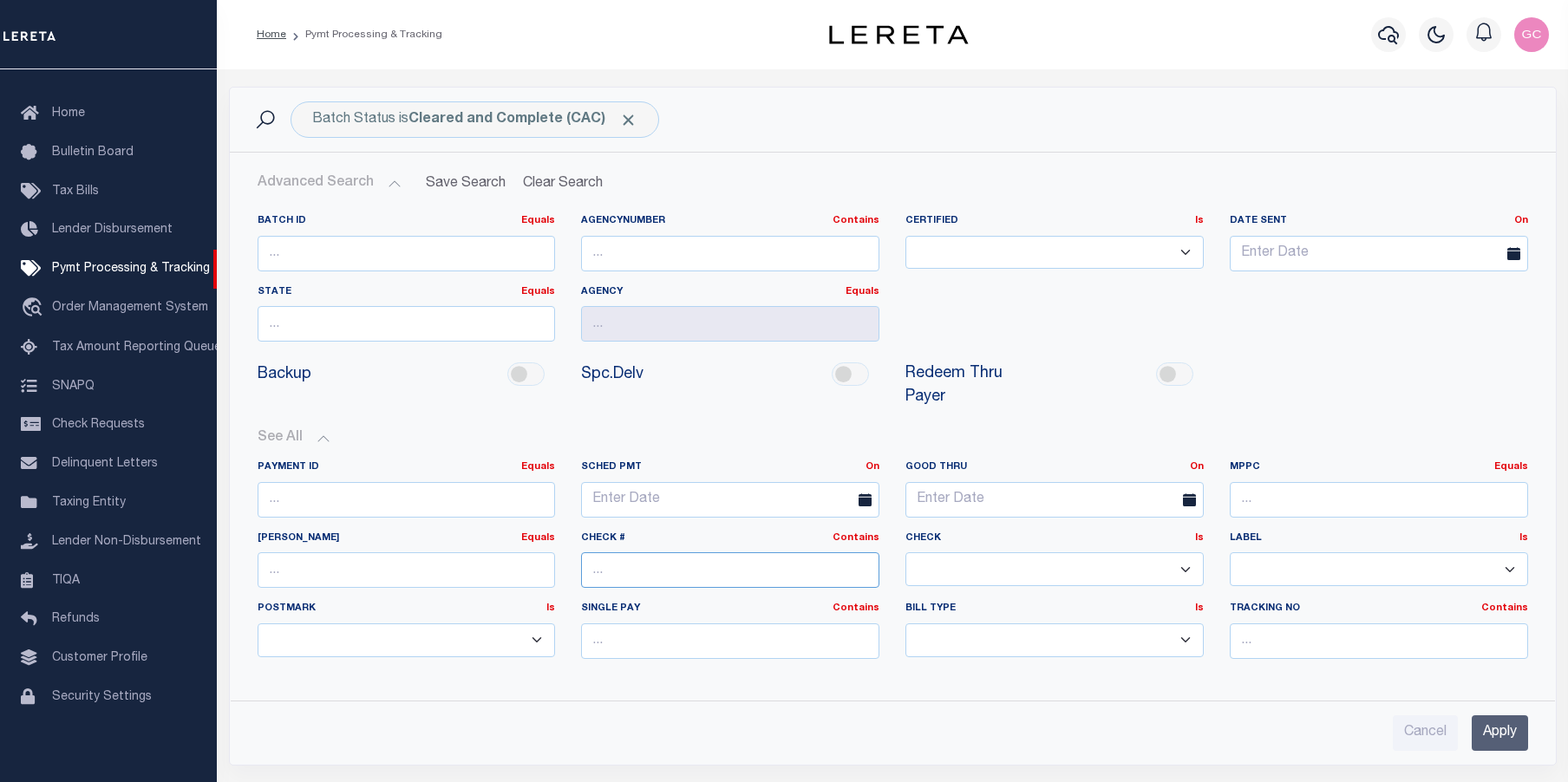
click at [660, 576] on input "text" at bounding box center [730, 570] width 299 height 35
type input "121096"
click at [1492, 733] on input "Apply" at bounding box center [1500, 733] width 57 height 35
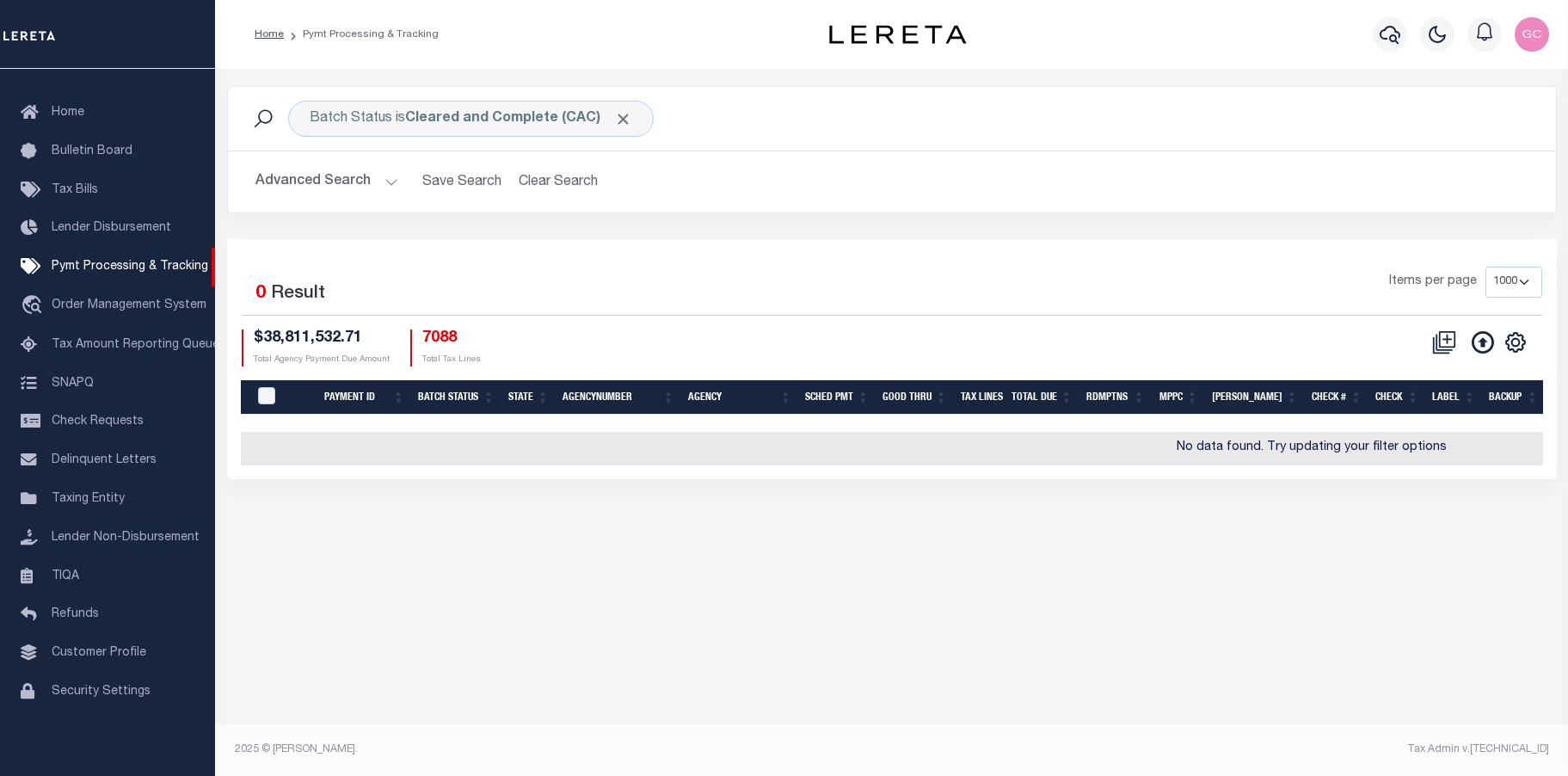
click at [389, 181] on button "Advanced Search" at bounding box center [326, 182] width 142 height 34
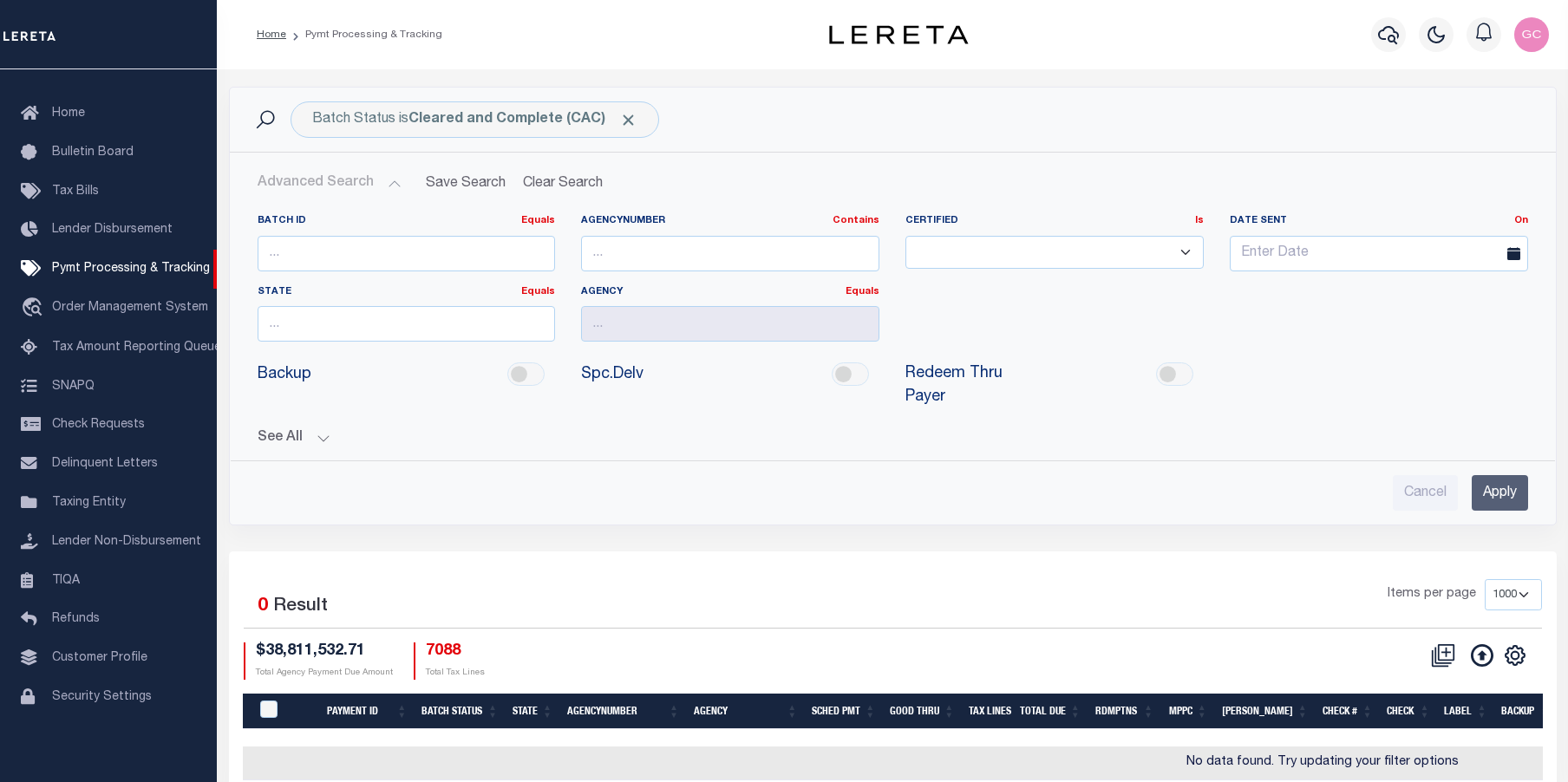
drag, startPoint x: 313, startPoint y: 437, endPoint x: 587, endPoint y: 443, distance: 274.1
click at [316, 437] on button "See All" at bounding box center [892, 437] width 1270 height 17
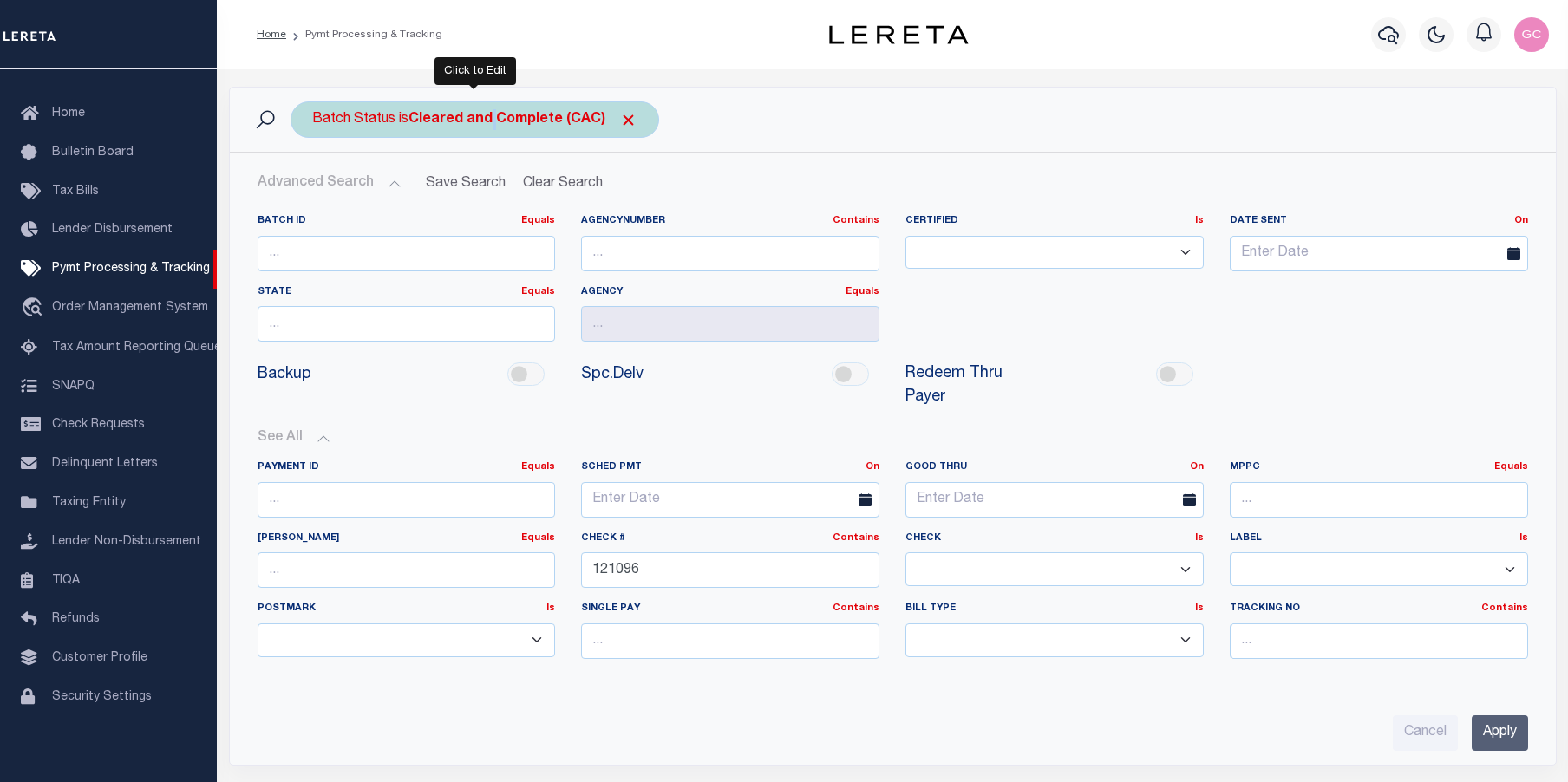
click at [490, 121] on b "Cleared and Complete (CAC)" at bounding box center [522, 119] width 228 height 14
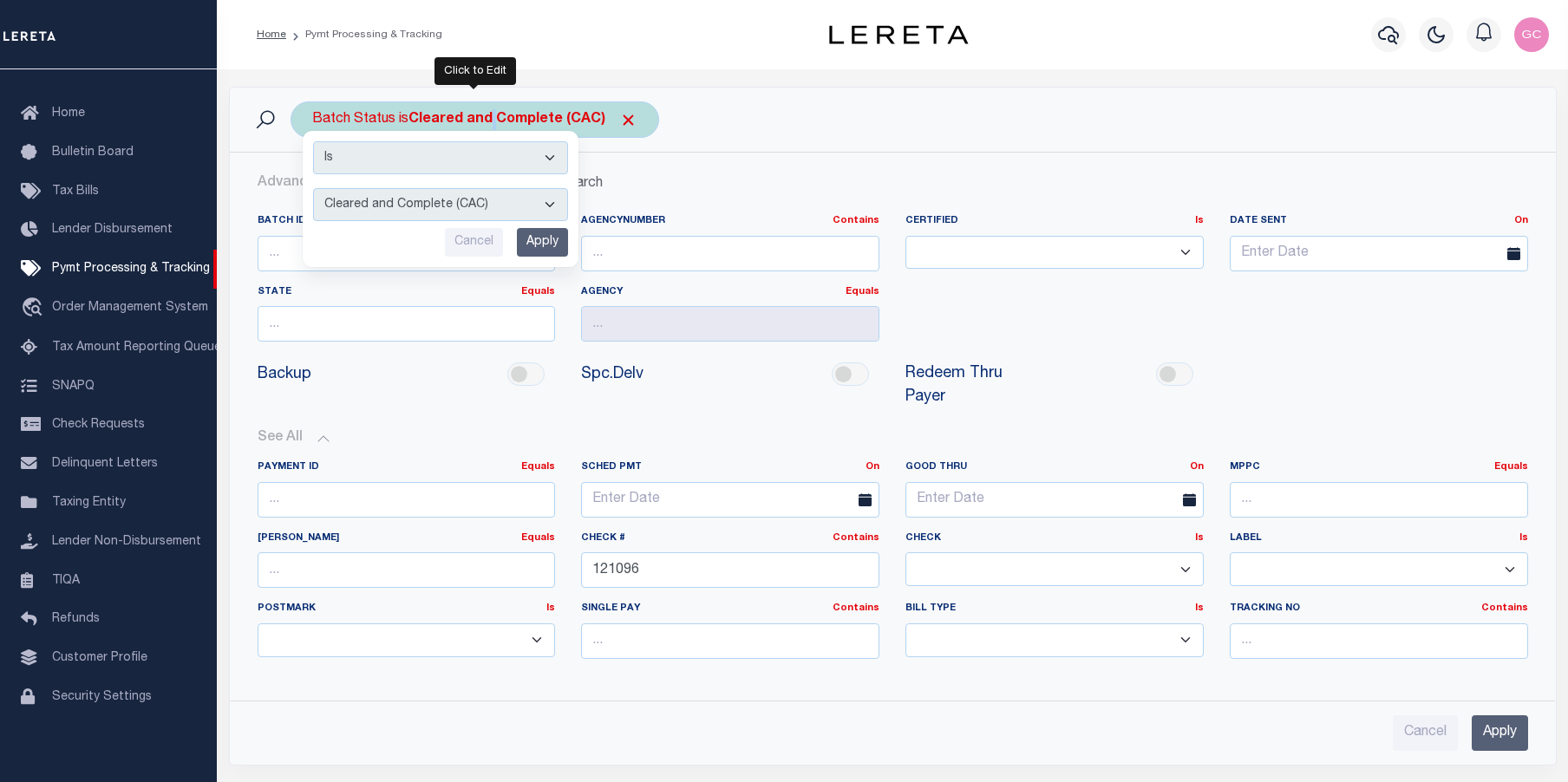
click at [546, 205] on select "Awaiting Funds (AWF) Cleared and Complete (CAC) New Check Needed (NCN) Payment …" at bounding box center [440, 205] width 255 height 33
select select "SNT"
click at [313, 188] on select "Awaiting Funds (AWF) Cleared and Complete (CAC) New Check Needed (NCN) Payment …" at bounding box center [440, 205] width 255 height 33
click at [563, 242] on input "Apply" at bounding box center [542, 242] width 51 height 28
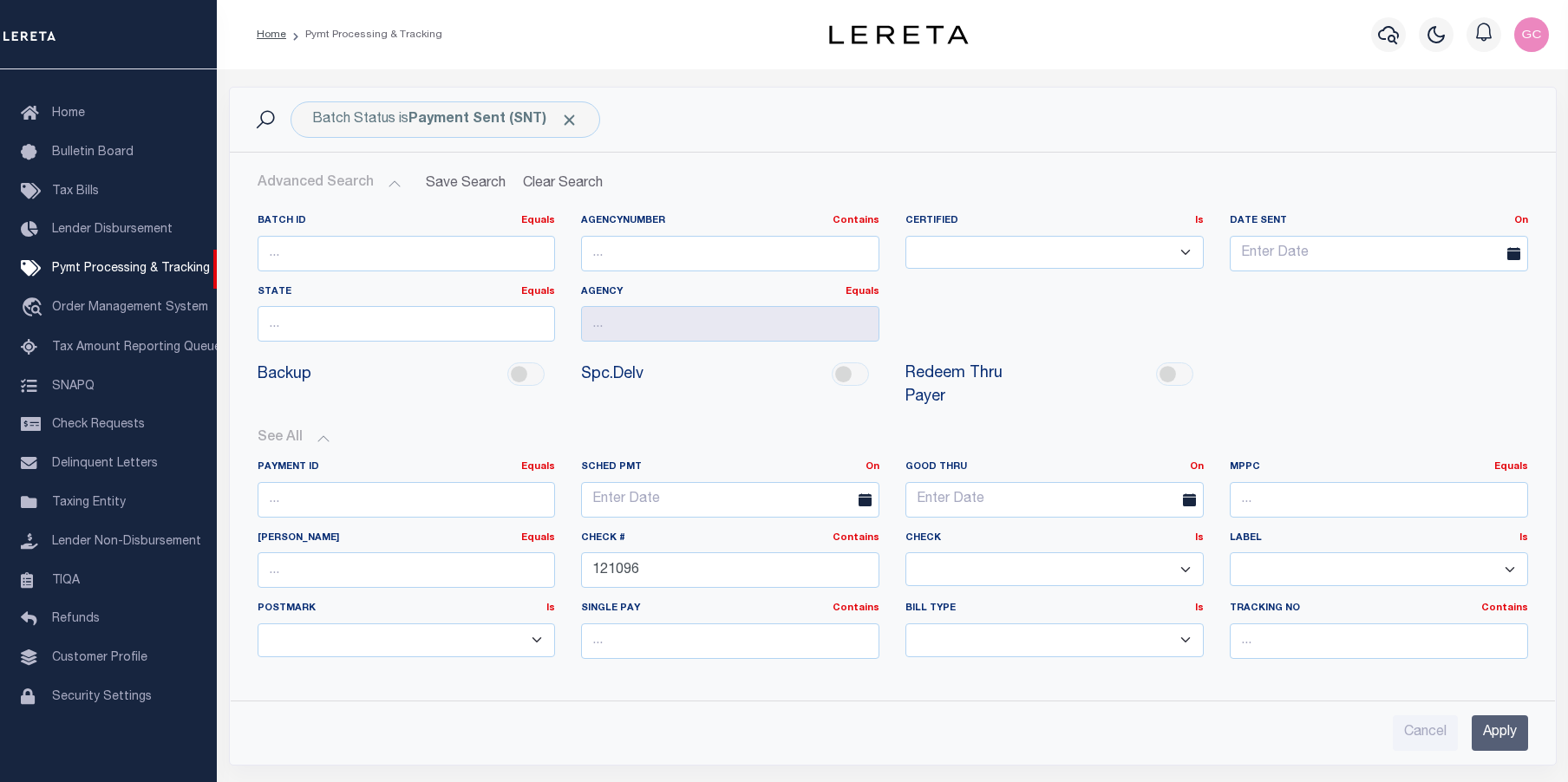
click at [1504, 740] on input "Apply" at bounding box center [1500, 733] width 57 height 35
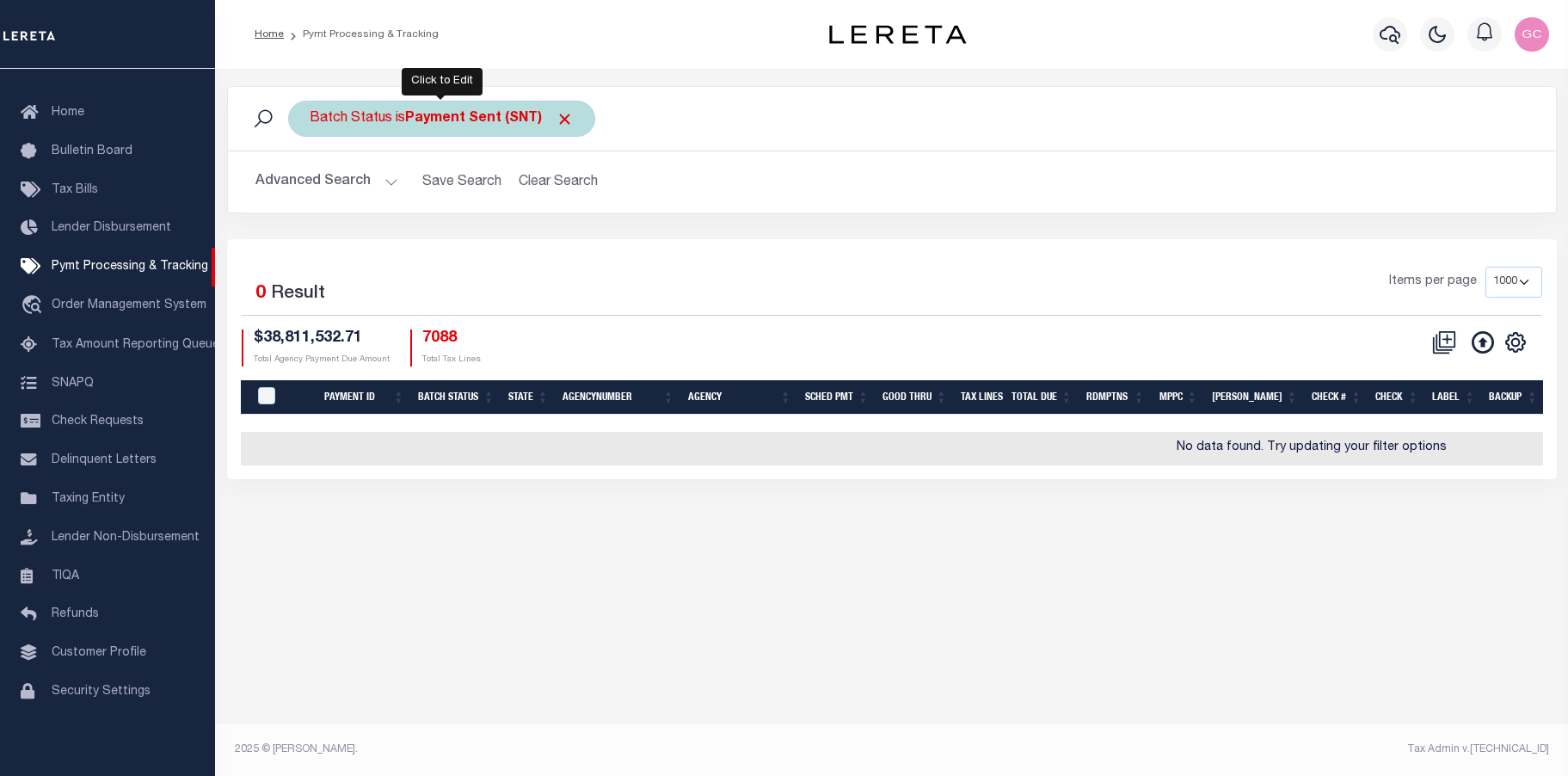
click at [440, 118] on b "Payment Sent (SNT)" at bounding box center [489, 118] width 169 height 14
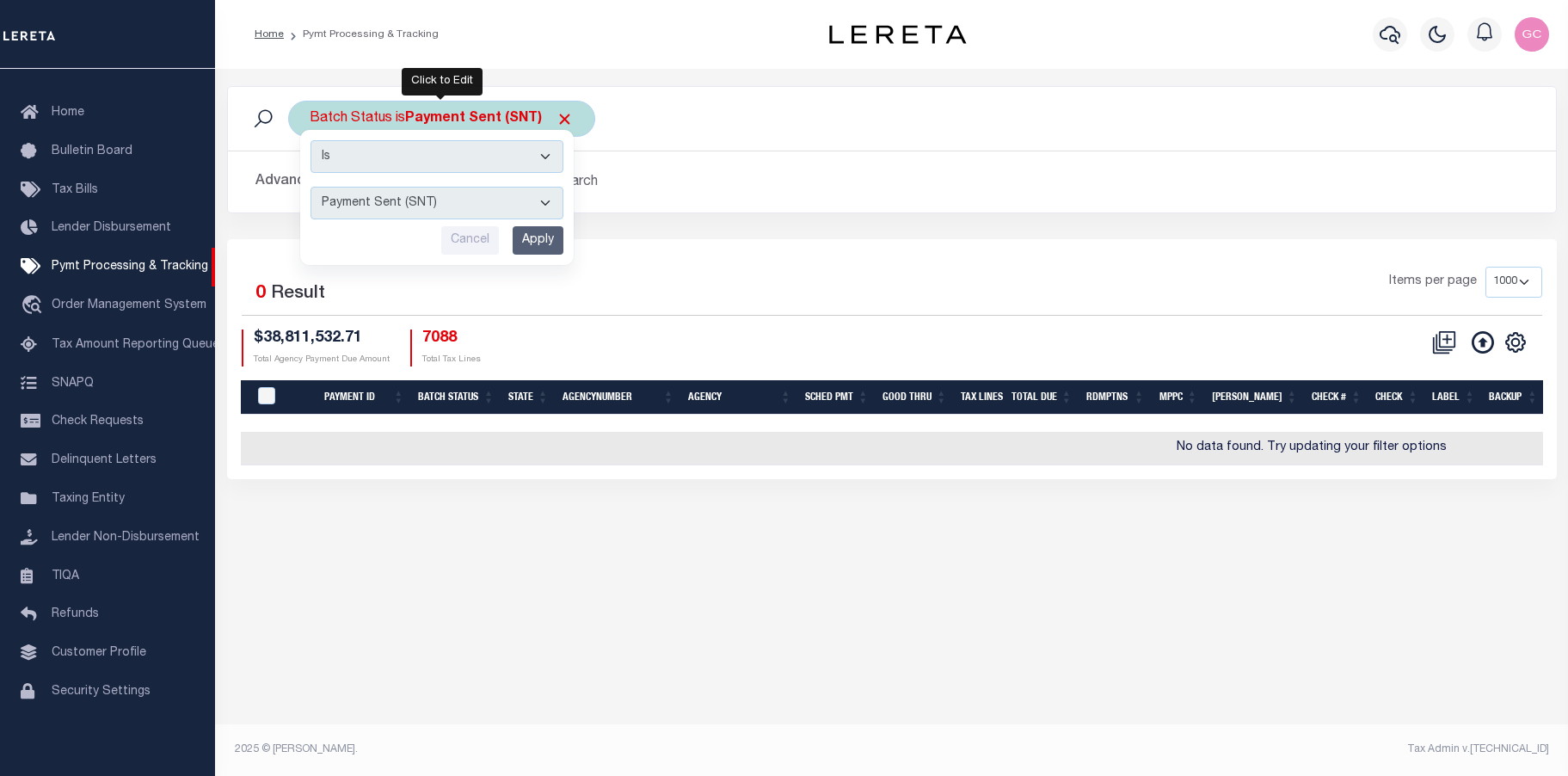
click at [547, 196] on select "Awaiting Funds (AWF) Cleared and Complete (CAC) New Check Needed (NCN) Payment …" at bounding box center [437, 203] width 253 height 33
select select "RCD"
click at [311, 187] on select "Awaiting Funds (AWF) Cleared and Complete (CAC) New Check Needed (NCN) Payment …" at bounding box center [437, 203] width 253 height 33
click at [549, 234] on input "Apply" at bounding box center [538, 240] width 50 height 28
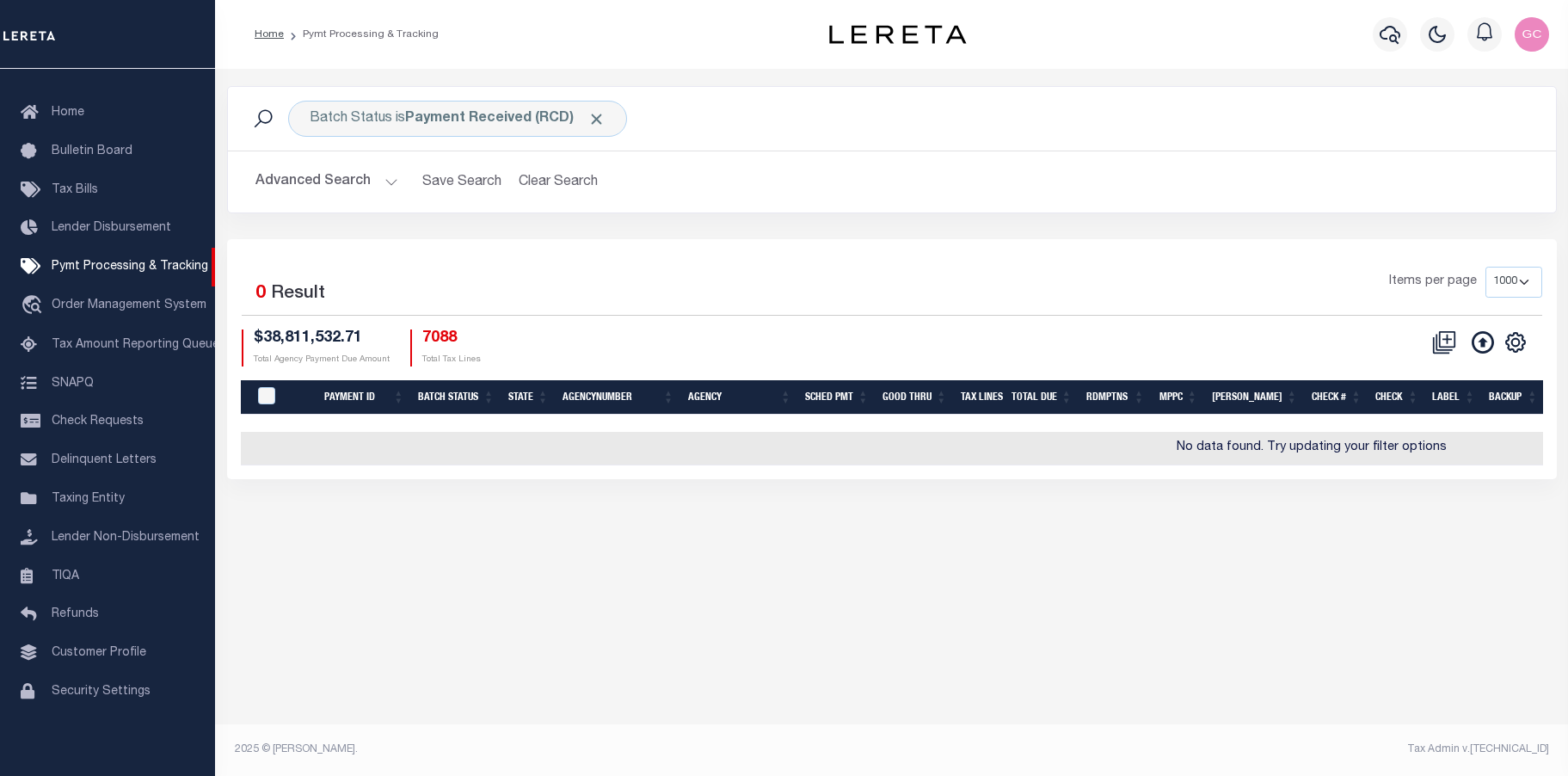
click at [376, 183] on button "Advanced Search" at bounding box center [326, 182] width 142 height 34
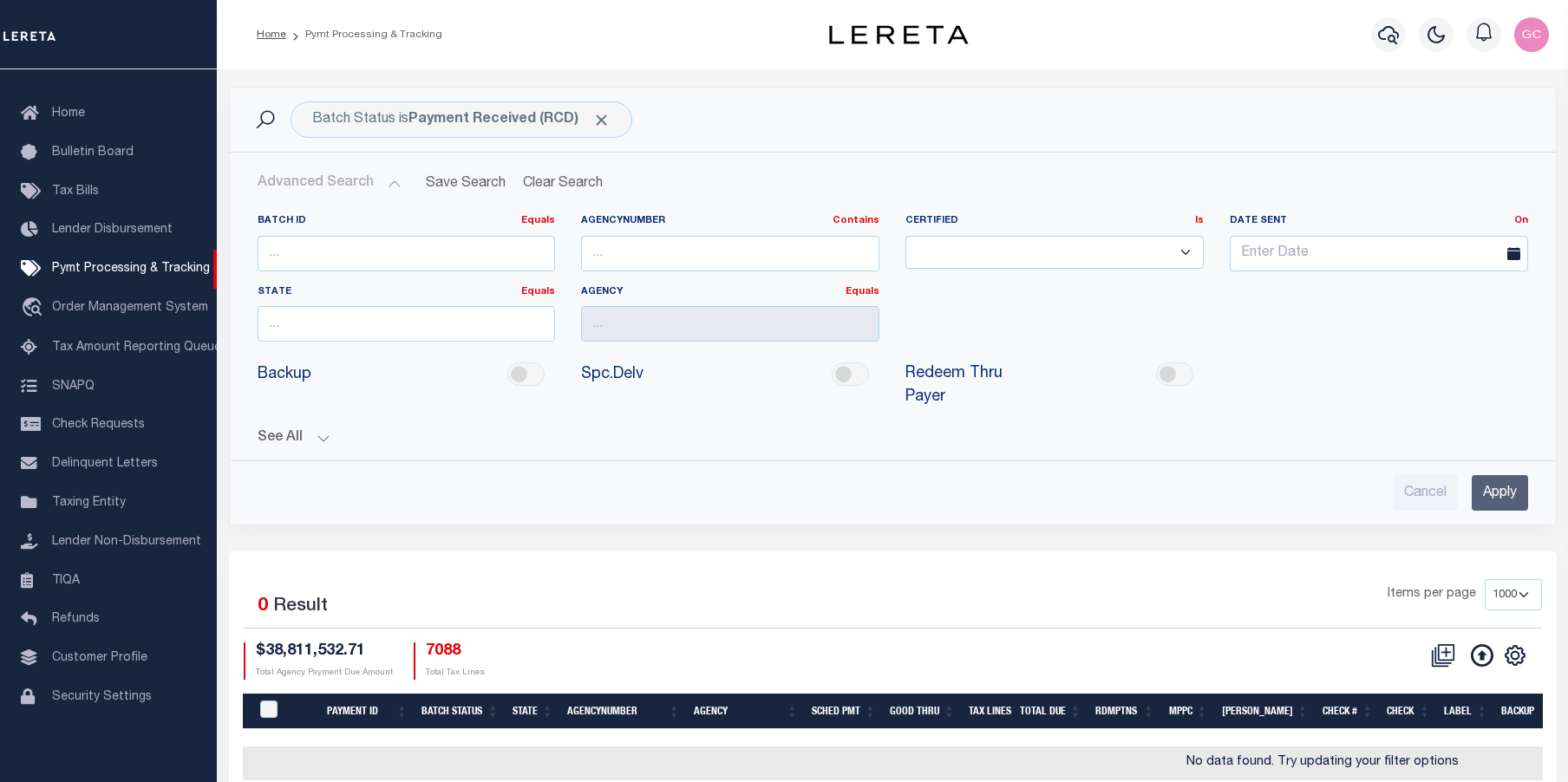
click at [317, 437] on button "See All" at bounding box center [892, 437] width 1270 height 17
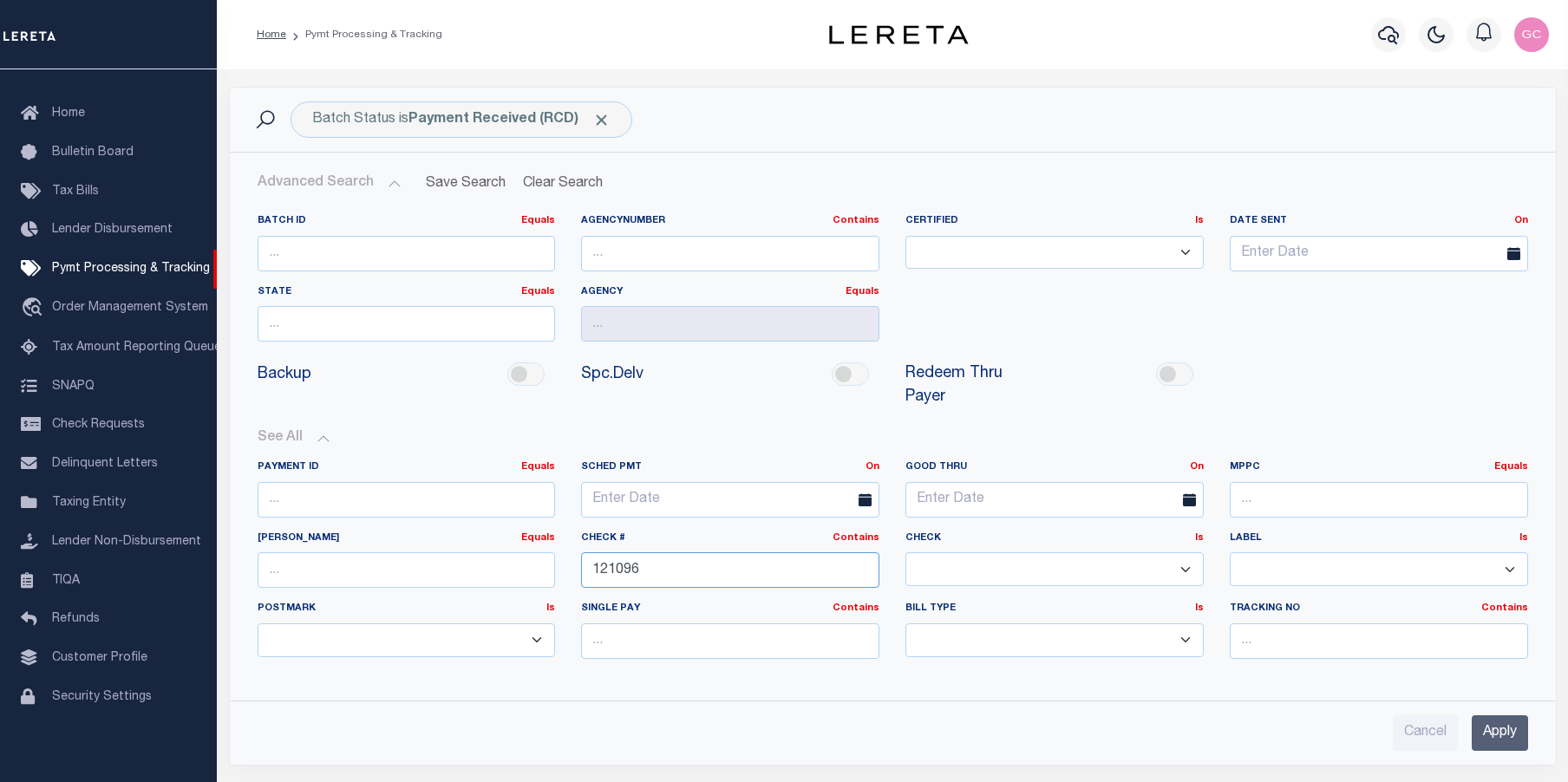
drag, startPoint x: 688, startPoint y: 574, endPoint x: 496, endPoint y: 567, distance: 192.1
click at [496, 567] on div "Payment ID Equals Equals Is Not Equal To Is Greater Than Is Less Than SCHED PMT…" at bounding box center [892, 567] width 1297 height 213
click at [480, 321] on input "text" at bounding box center [407, 323] width 299 height 35
type input "NJ"
click at [661, 329] on input "text" at bounding box center [730, 323] width 299 height 35
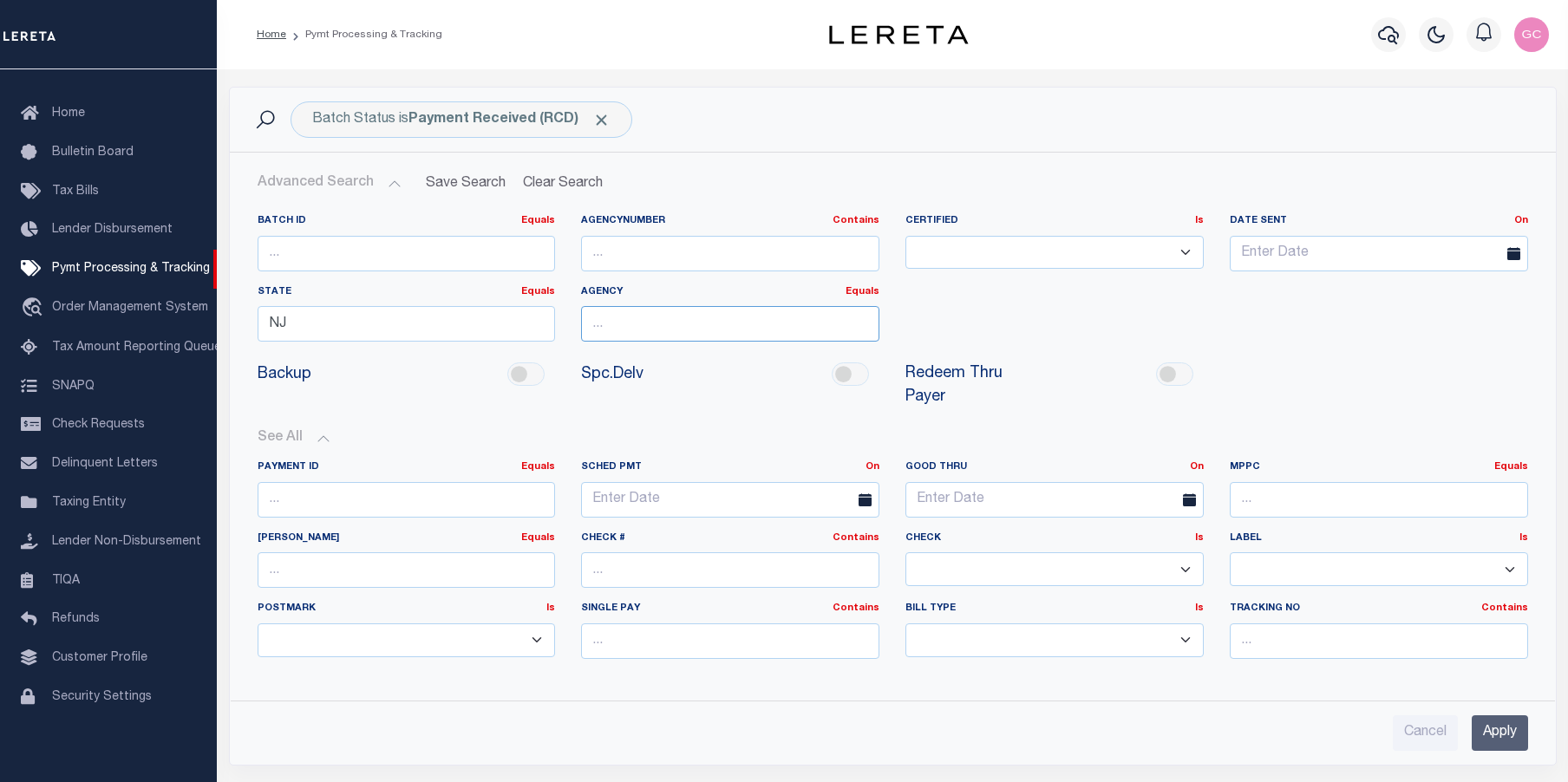
click at [682, 326] on input "text" at bounding box center [730, 323] width 299 height 35
click at [721, 352] on div "[GEOGRAPHIC_DATA]" at bounding box center [730, 356] width 297 height 27
type input "[GEOGRAPHIC_DATA]"
click at [1489, 737] on input "Apply" at bounding box center [1500, 733] width 57 height 35
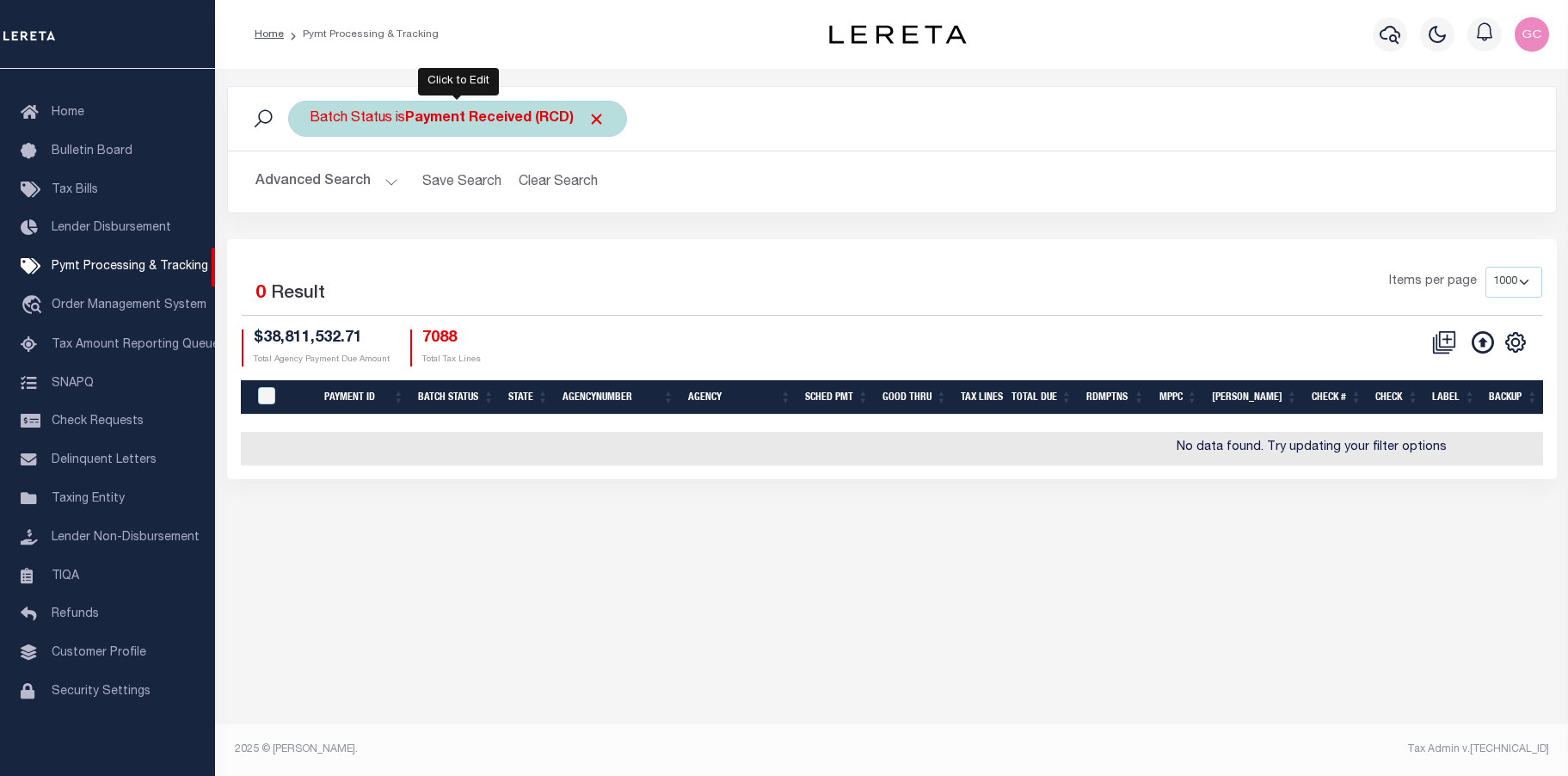
click at [463, 127] on div "Batch Status is Payment Received (RCD)" at bounding box center [458, 118] width 339 height 36
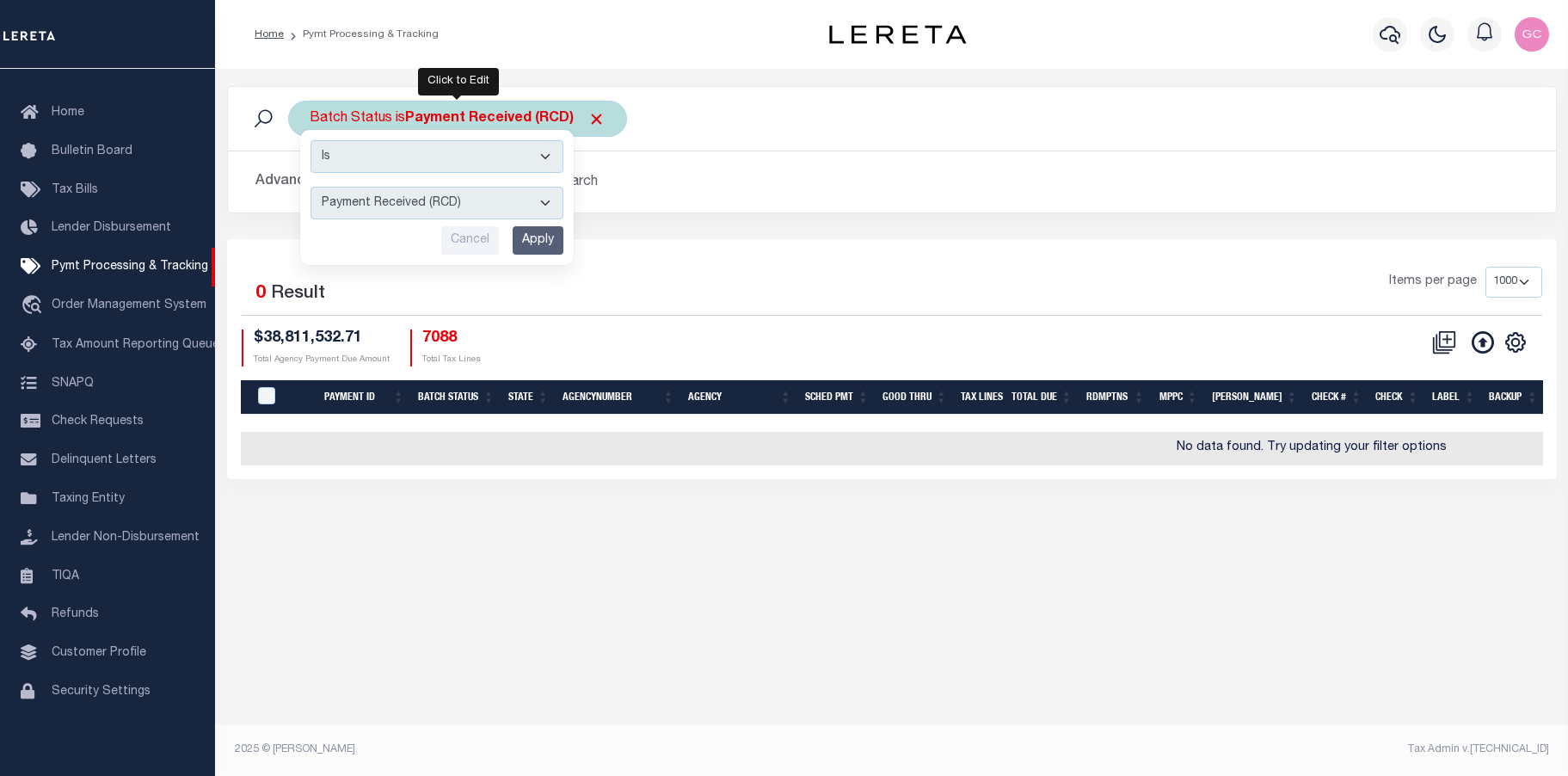
click at [554, 197] on select "Awaiting Funds (AWF) Cleared and Complete (CAC) New Check Needed (NCN) Payment …" at bounding box center [437, 203] width 253 height 33
select select "CAC"
click at [311, 187] on select "Awaiting Funds (AWF) Cleared and Complete (CAC) New Check Needed (NCN) Payment …" at bounding box center [437, 203] width 253 height 33
click at [534, 233] on input "Apply" at bounding box center [538, 240] width 50 height 28
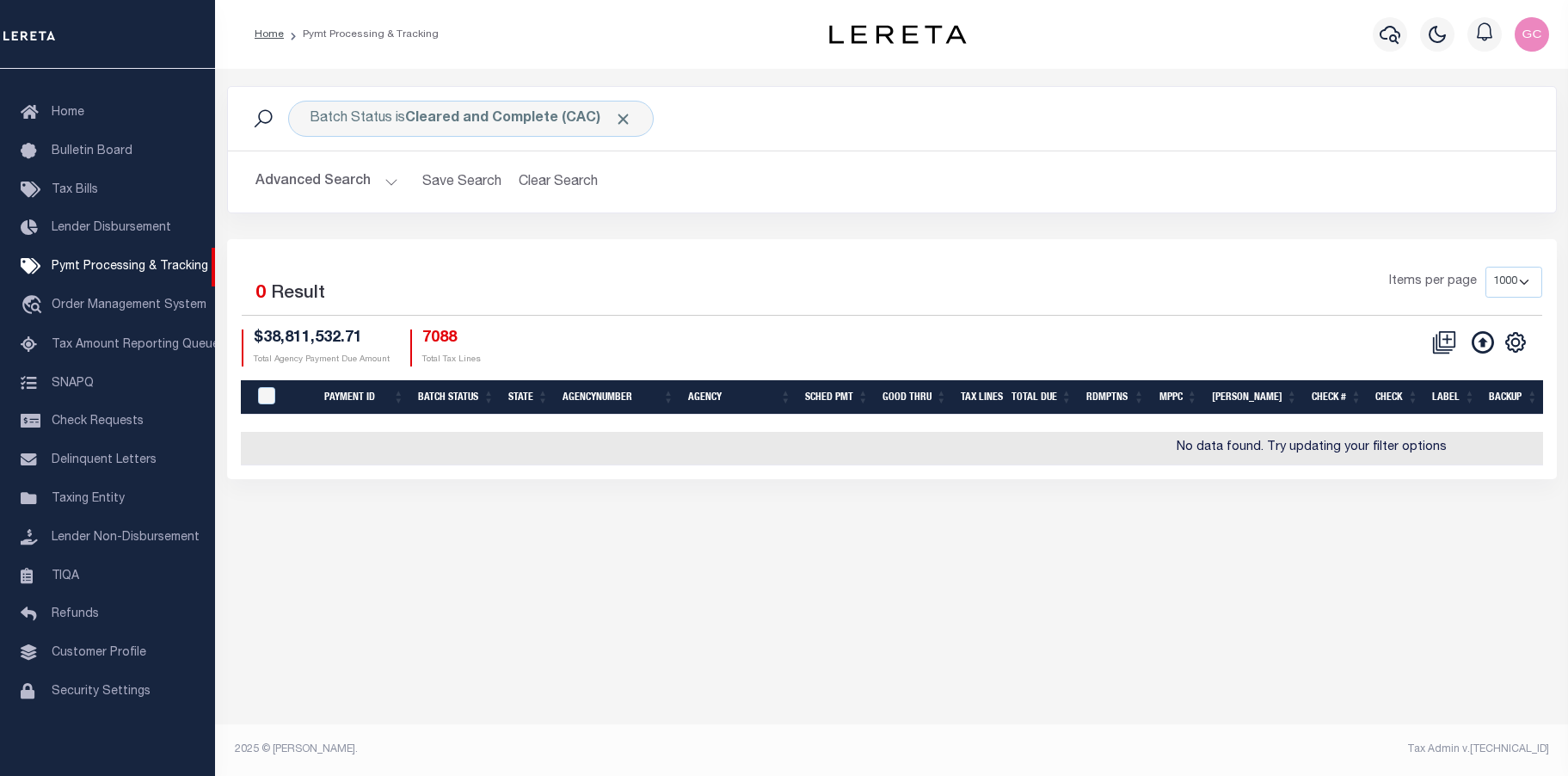
click at [388, 184] on button "Advanced Search" at bounding box center [326, 182] width 142 height 34
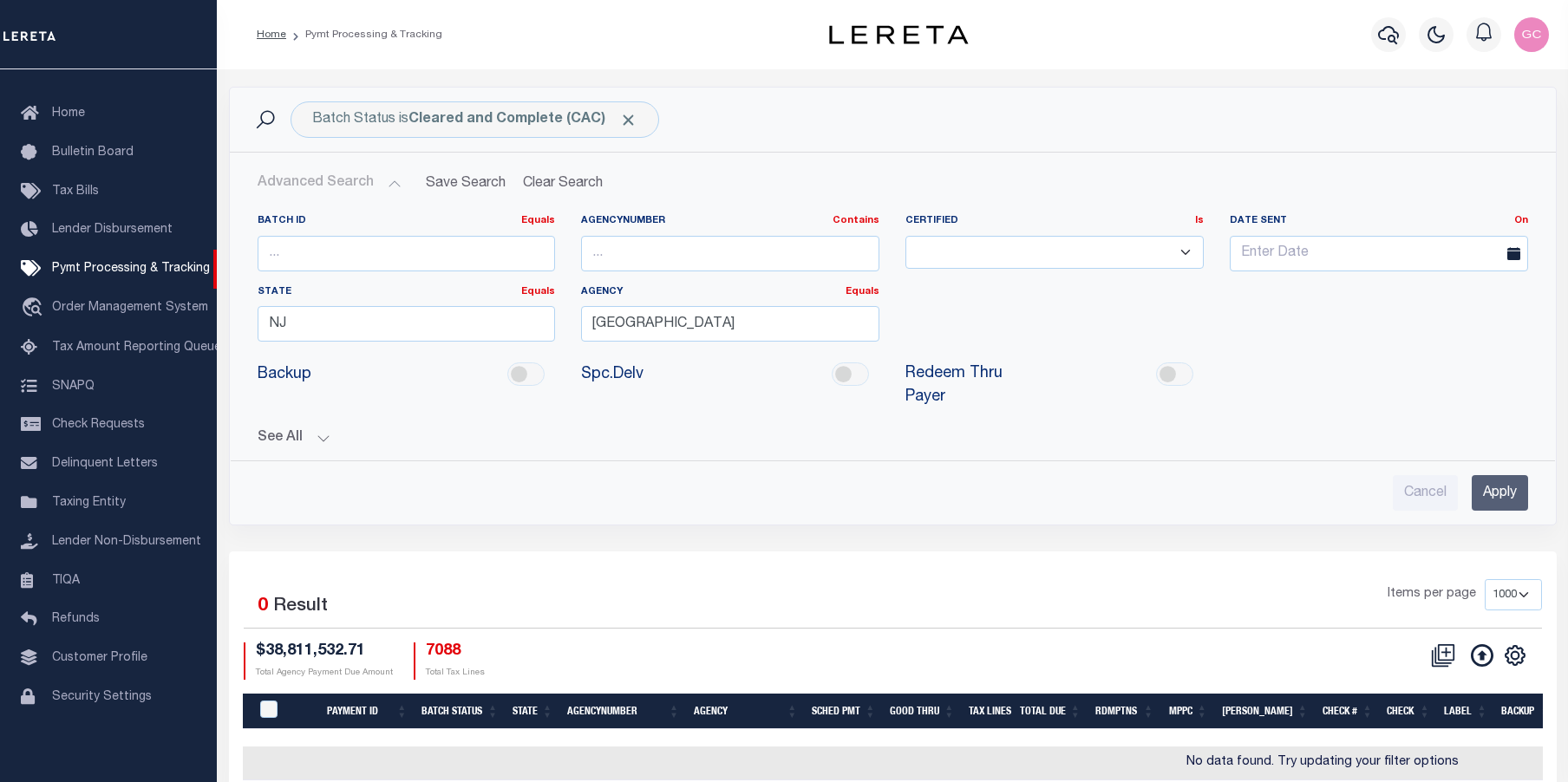
drag, startPoint x: 313, startPoint y: 437, endPoint x: 469, endPoint y: 493, distance: 165.7
click at [313, 438] on button "See All" at bounding box center [892, 437] width 1270 height 17
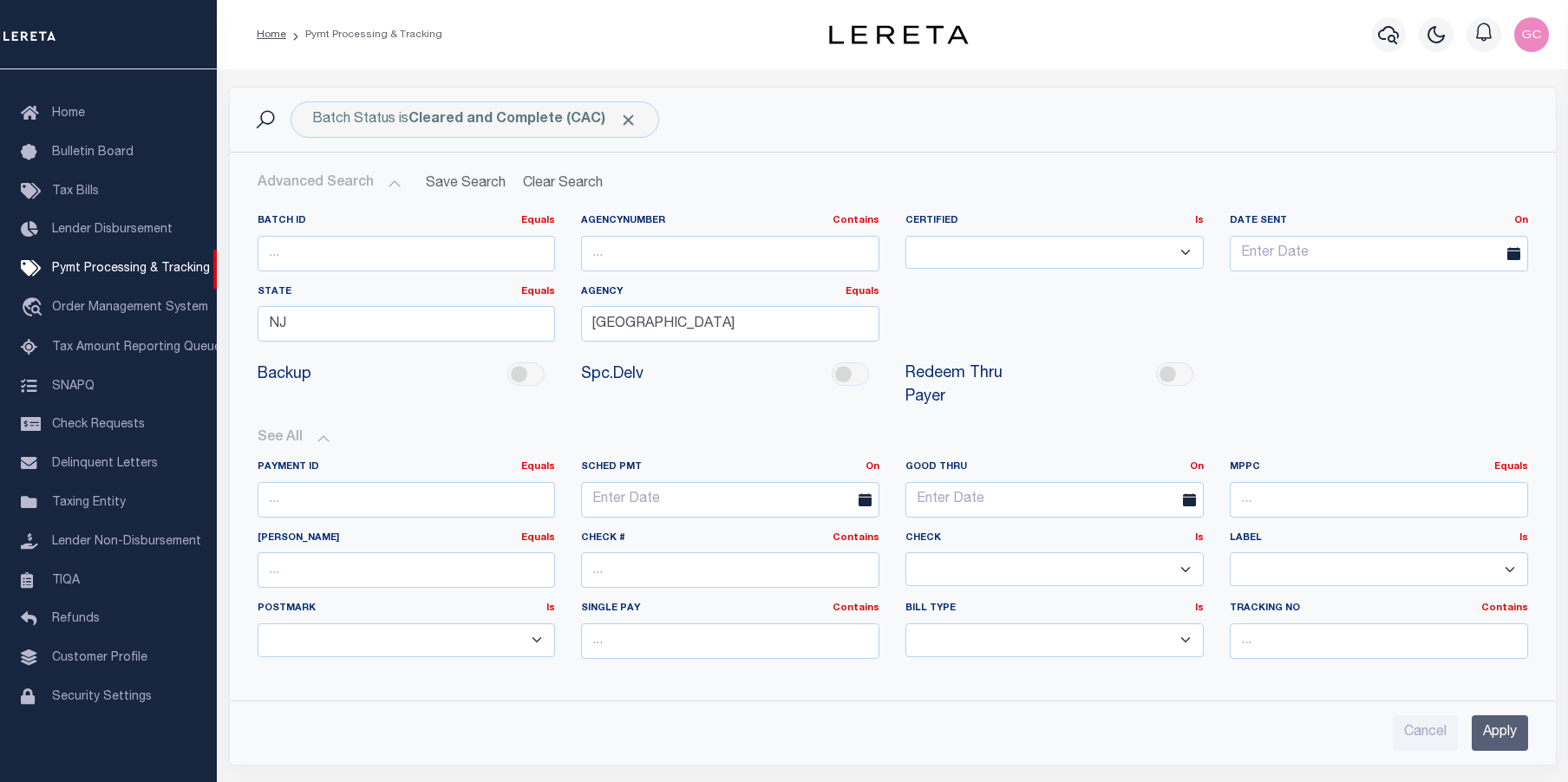
click at [1495, 729] on input "Apply" at bounding box center [1500, 733] width 57 height 35
